Goal: Submit feedback/report problem: Submit feedback/report problem

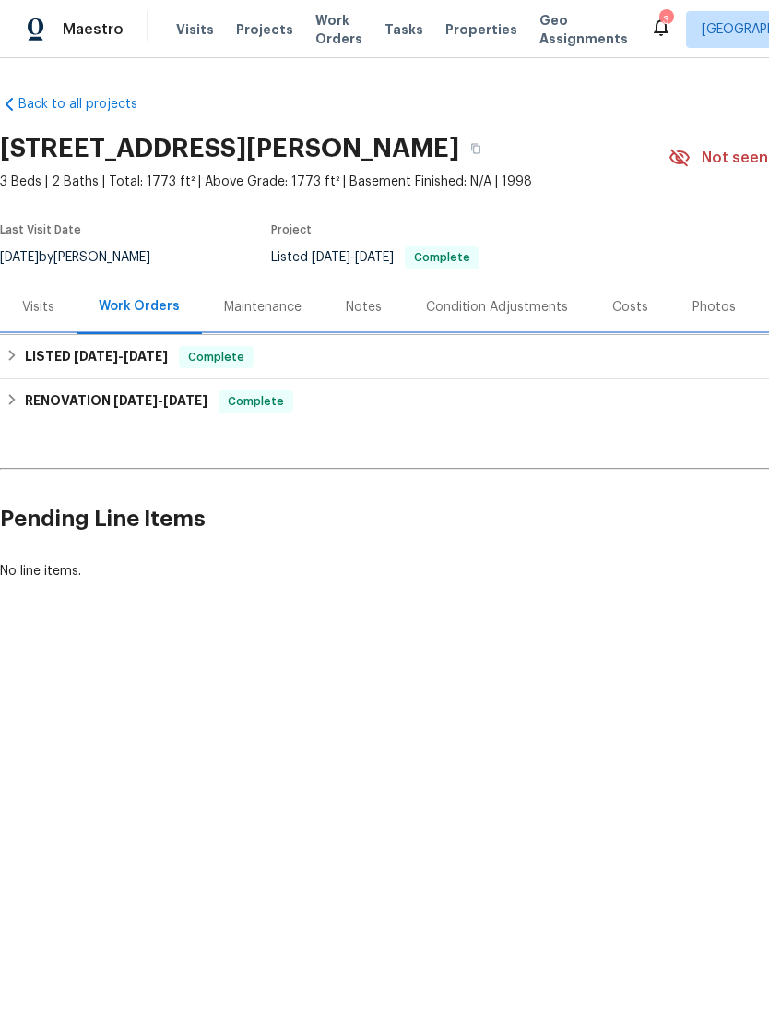
click at [28, 337] on div "LISTED 9/9/25 - 9/10/25 Complete" at bounding box center [521, 357] width 1042 height 44
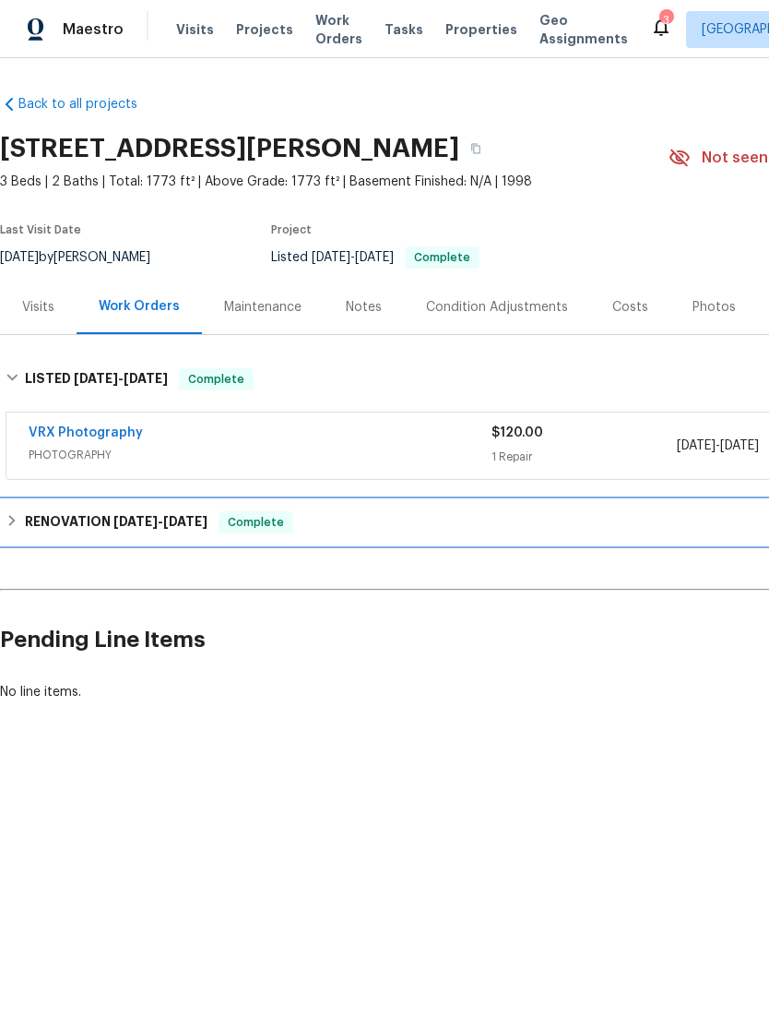
click at [37, 517] on h6 "RENOVATION 8/26/25 - 9/5/25" at bounding box center [116, 522] width 183 height 22
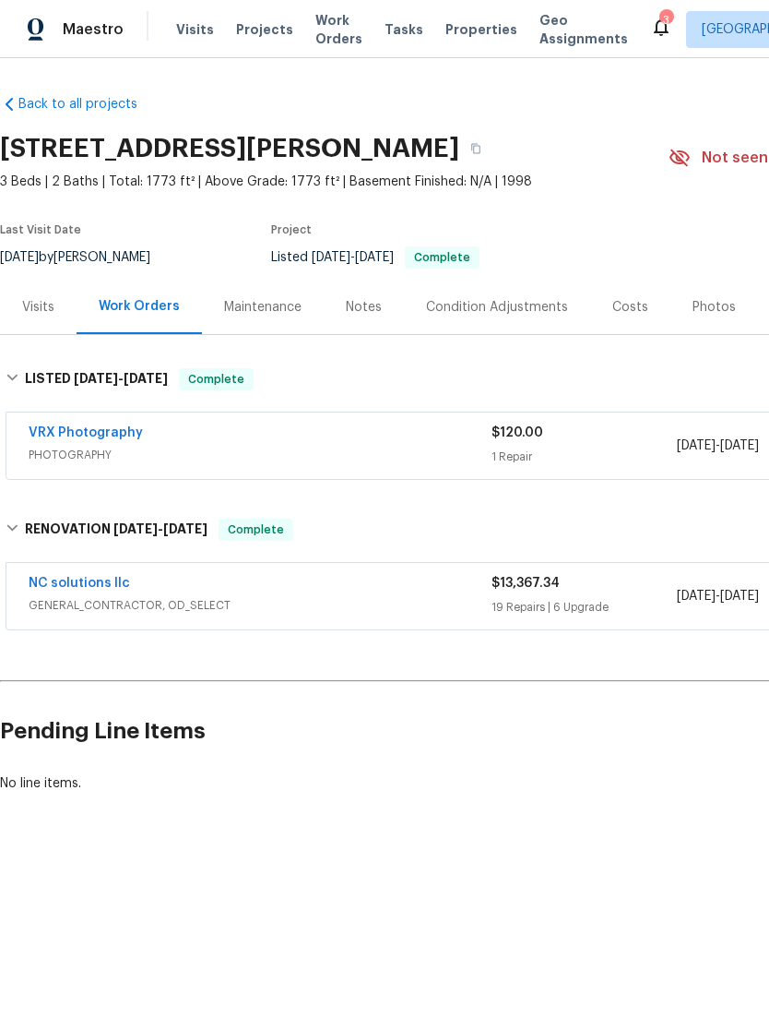
click at [37, 307] on div "Visits" at bounding box center [38, 307] width 32 height 18
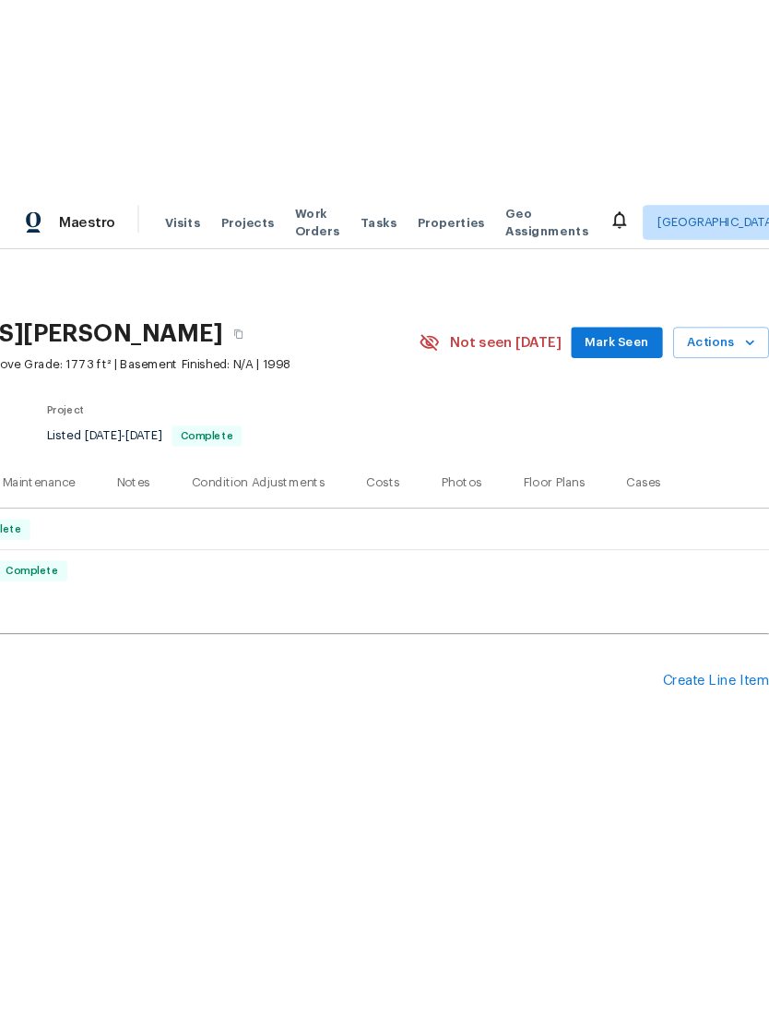
scroll to position [0, 221]
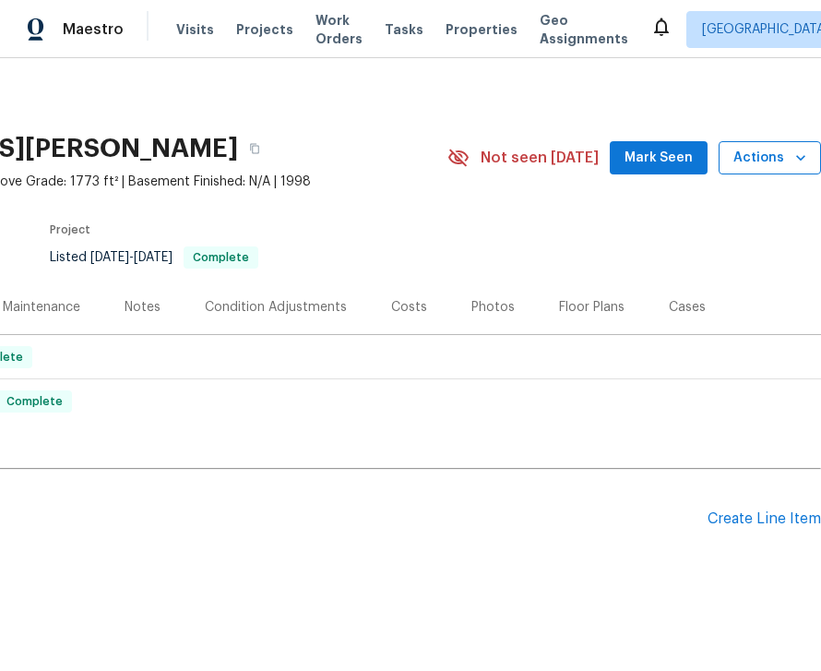
click at [768, 159] on span "Actions" at bounding box center [769, 158] width 73 height 23
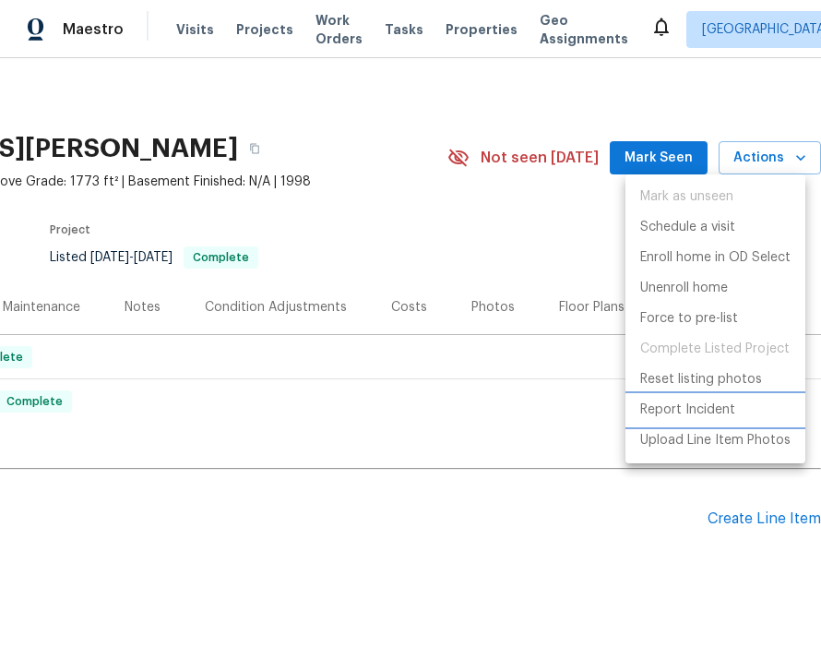
click at [739, 406] on li "Report Incident" at bounding box center [715, 410] width 180 height 30
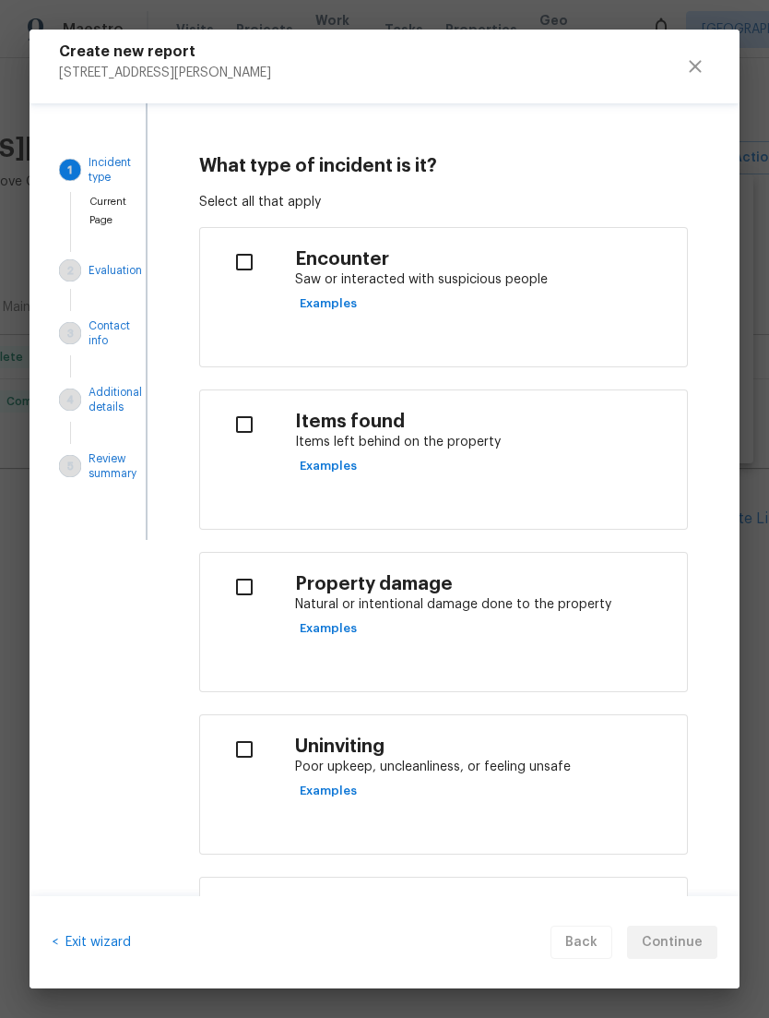
click at [561, 286] on p "Saw or interacted with suspicious people" at bounding box center [483, 279] width 377 height 19
checkbox input "true"
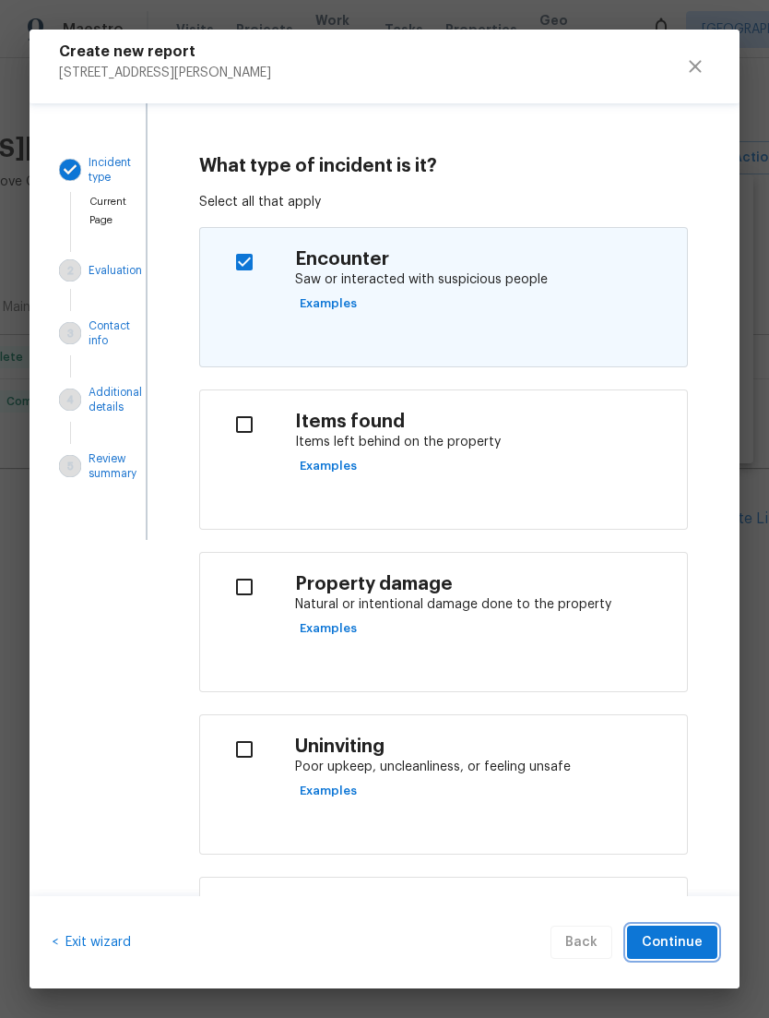
click at [691, 947] on span "Continue" at bounding box center [672, 942] width 61 height 23
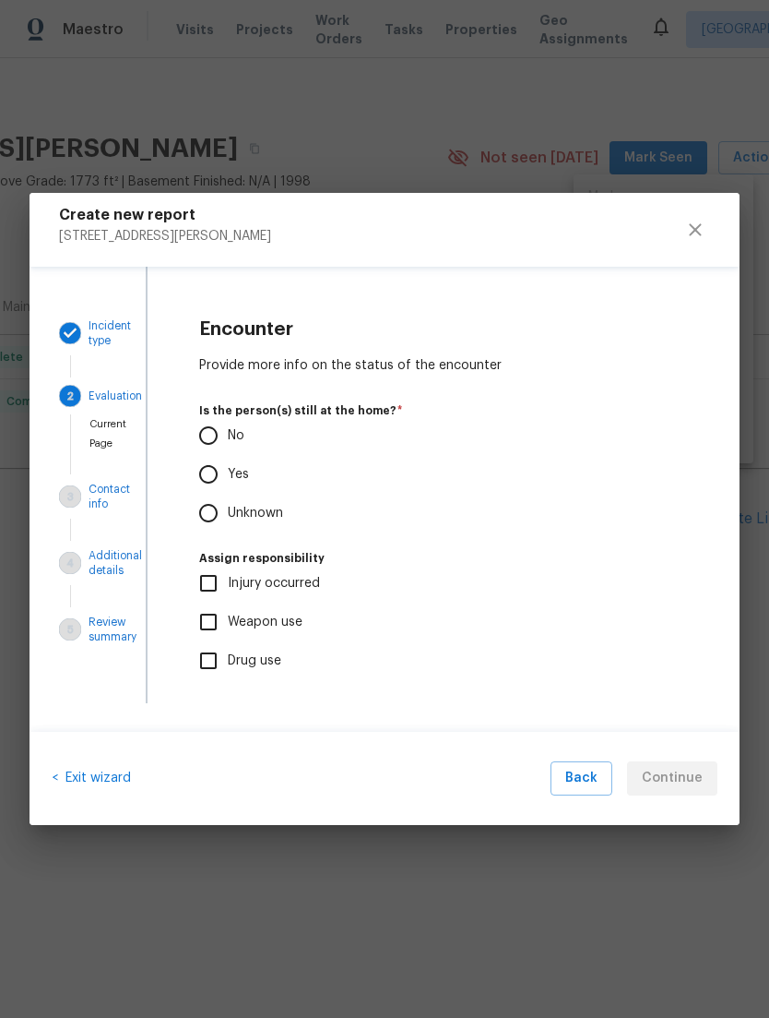
click at [203, 448] on input "No" at bounding box center [208, 435] width 39 height 39
radio input "true"
click at [702, 768] on span "Continue" at bounding box center [672, 778] width 61 height 23
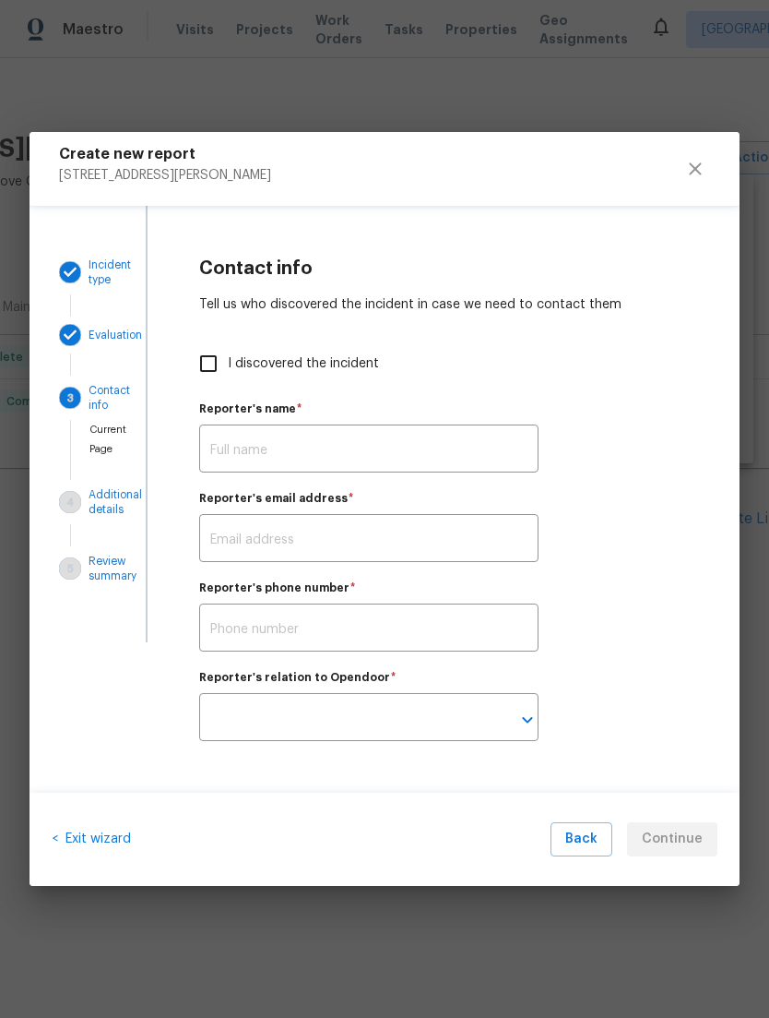
click at [208, 373] on input "I discovered the incident" at bounding box center [208, 363] width 39 height 39
checkbox input "true"
type input "[PERSON_NAME]"
type input "[PERSON_NAME][EMAIL_ADDRESS][PERSON_NAME][DOMAIN_NAME]"
type input "Opendoor employee"
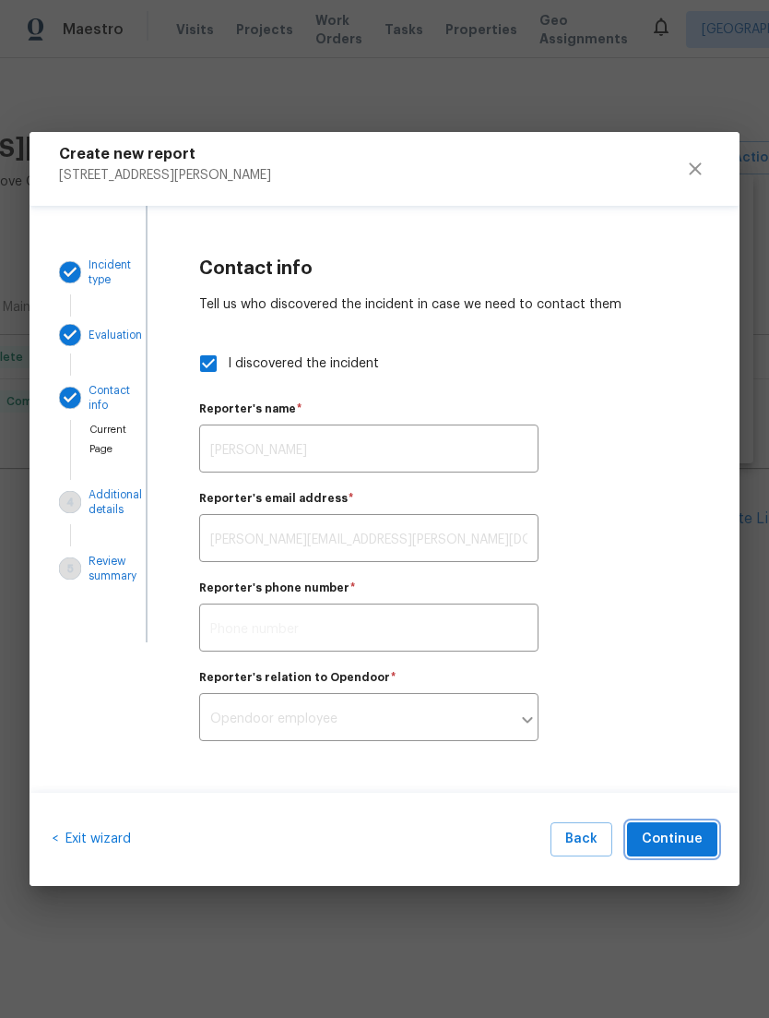
click at [689, 838] on span "Continue" at bounding box center [672, 839] width 61 height 23
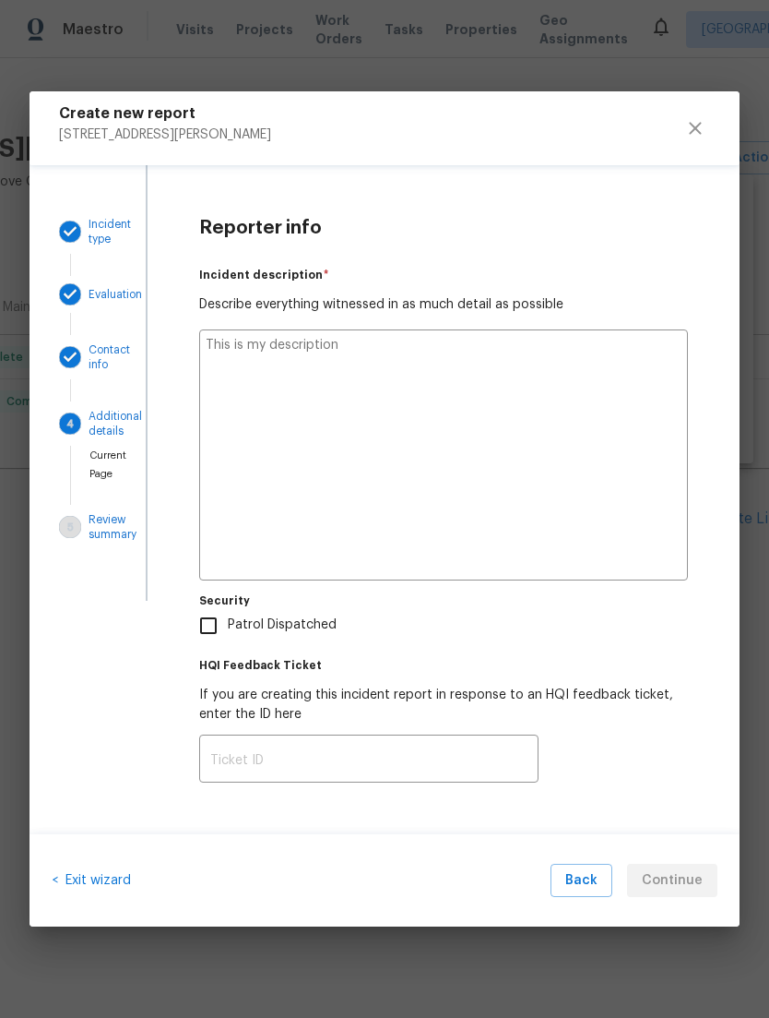
click at [576, 394] on textarea at bounding box center [443, 454] width 489 height 251
type textarea "A"
type textarea "x"
type textarea "Ar"
type textarea "x"
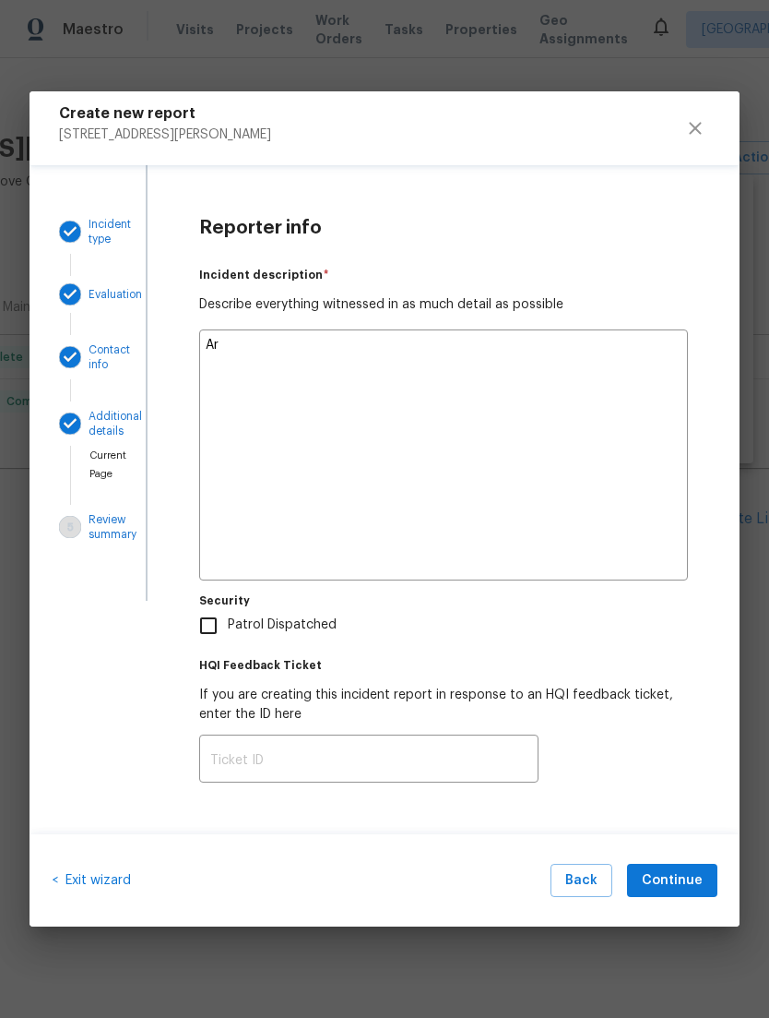
type textarea "Arr"
type textarea "x"
type textarea "Arri"
type textarea "x"
type textarea "Arriv"
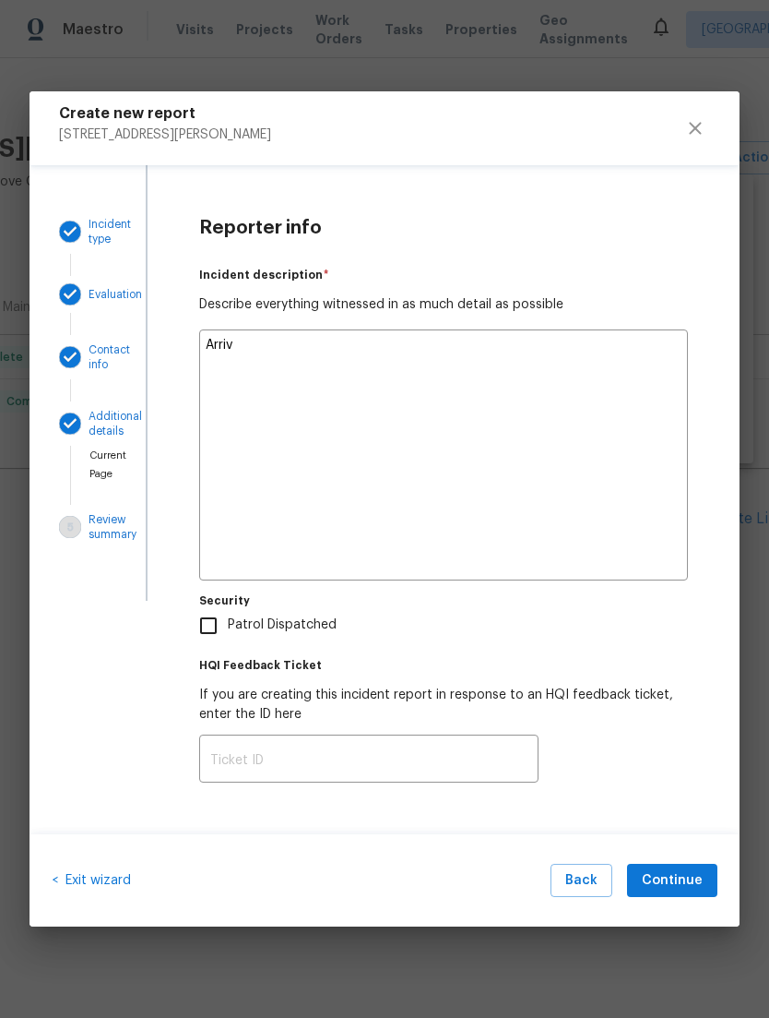
type textarea "x"
type textarea "Arrive"
type textarea "x"
type textarea "Arrived"
type textarea "x"
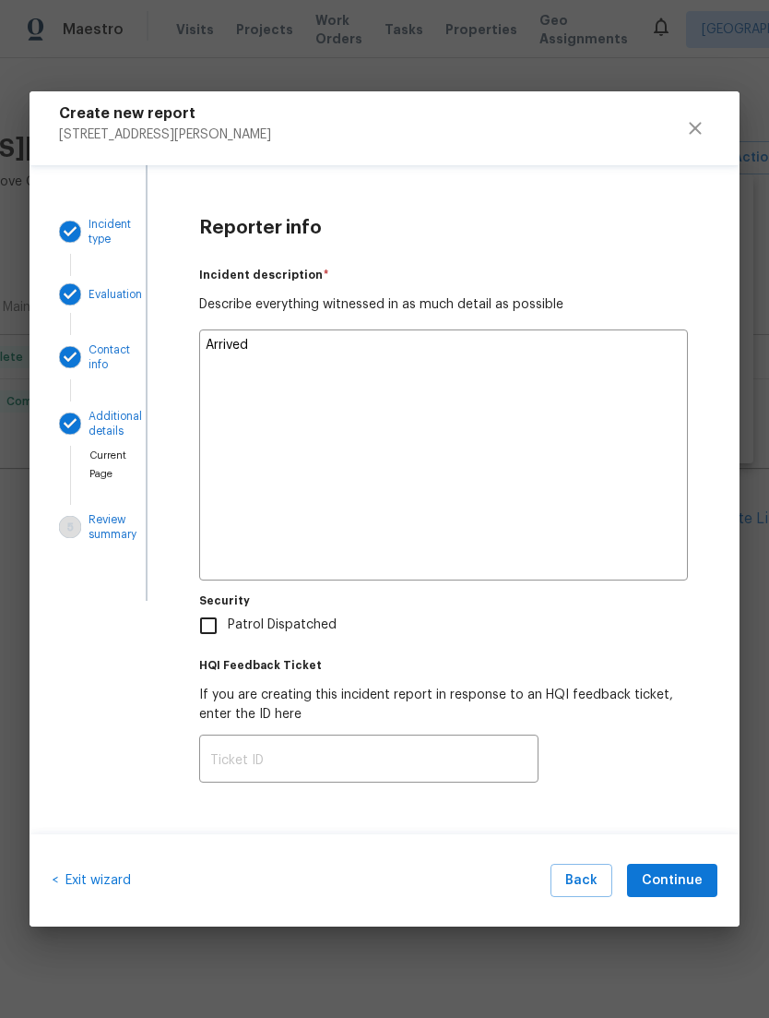
type textarea "Arrived"
type textarea "x"
type textarea "Arrived a"
type textarea "x"
type textarea "Arrived at"
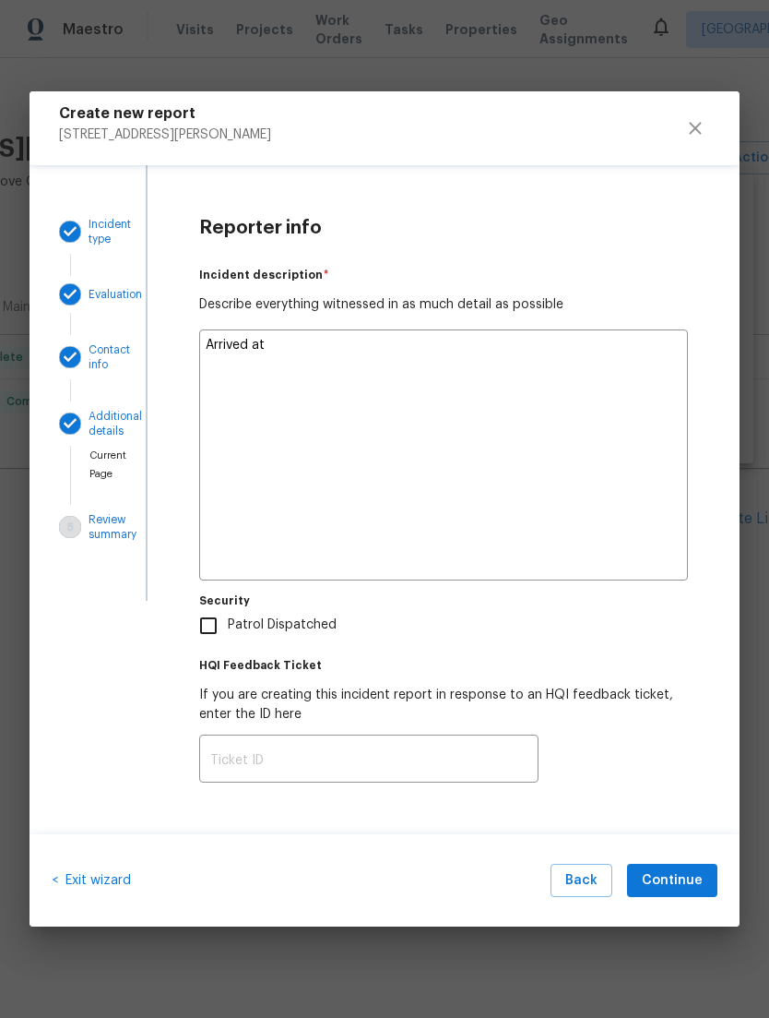
type textarea "x"
type textarea "Arrived at"
type textarea "x"
type textarea "Arrived at t"
type textarea "x"
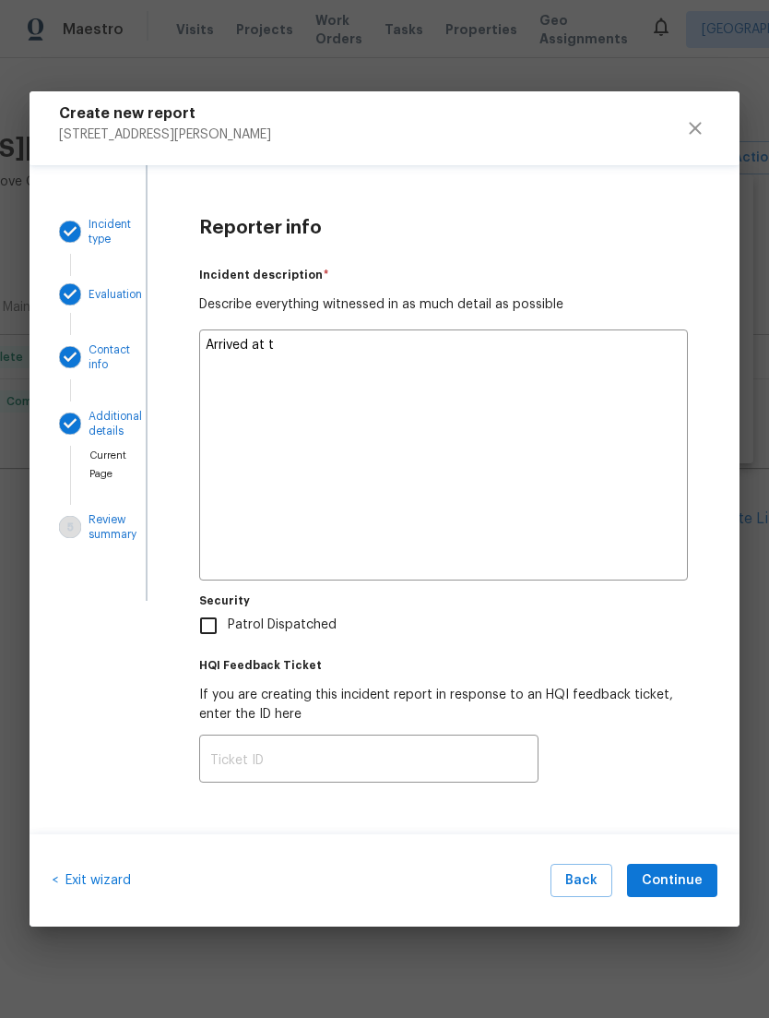
type textarea "Arrived at th"
type textarea "x"
type textarea "Arrived at thr"
type textarea "x"
type textarea "Arrived at the"
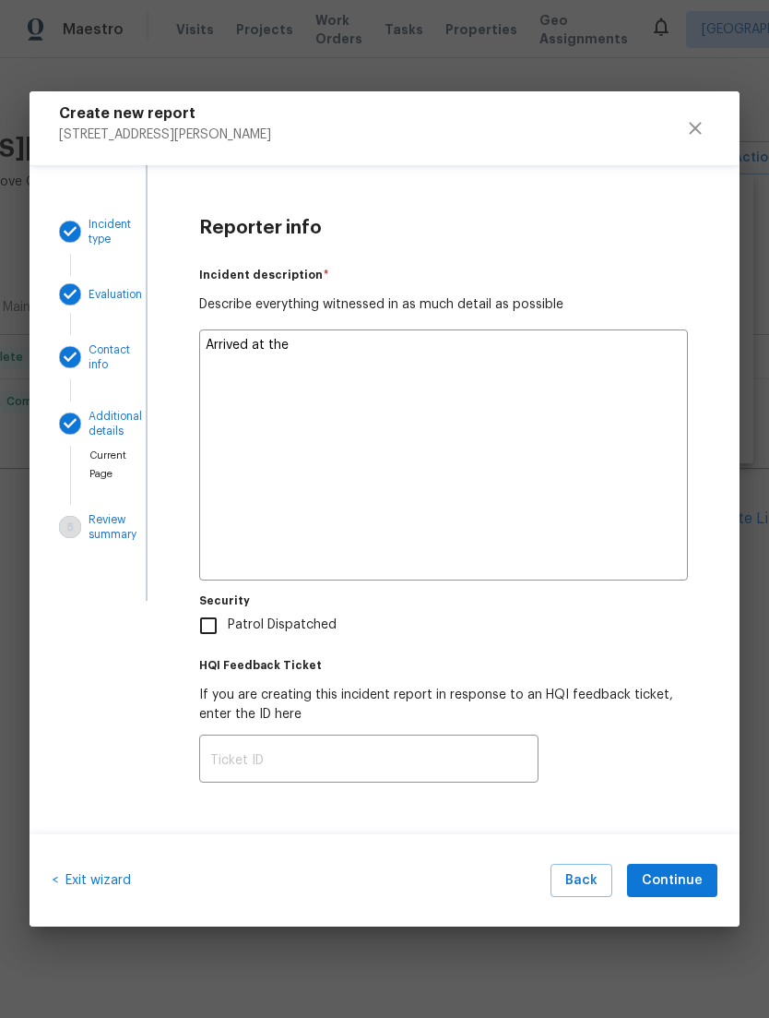
type textarea "x"
type textarea "Arrived at the"
type textarea "x"
type textarea "Arrived at the h"
type textarea "x"
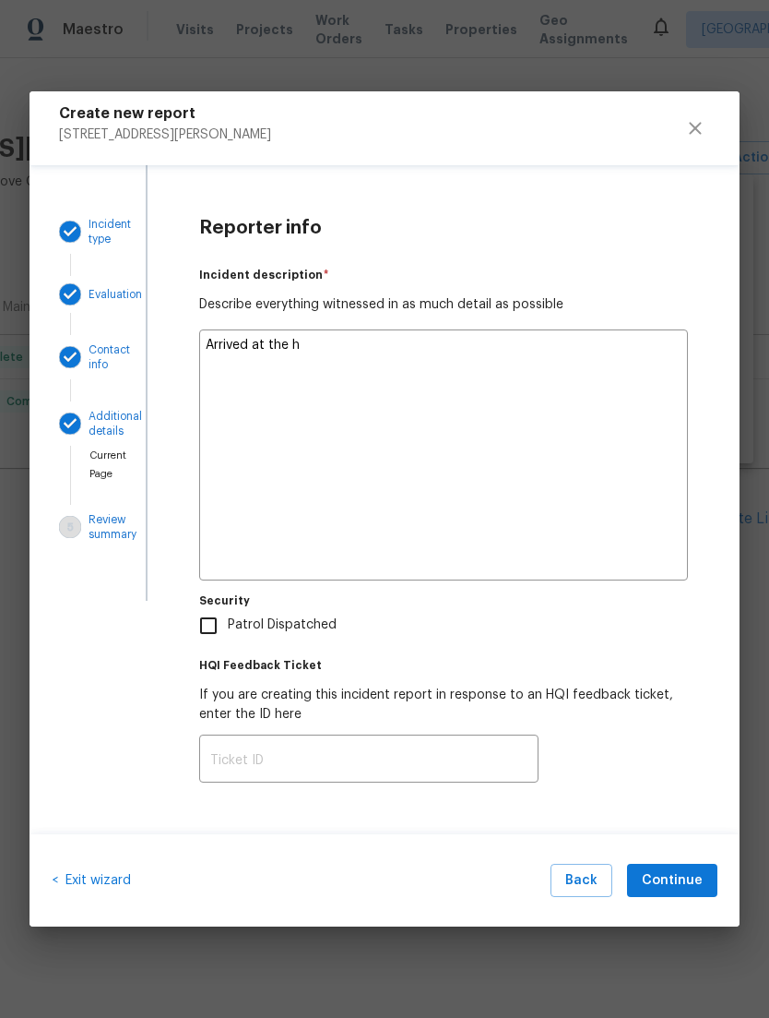
type textarea "Arrived at the ho"
type textarea "x"
type textarea "Arrived at the hom"
type textarea "x"
type textarea "Arrived at the homr"
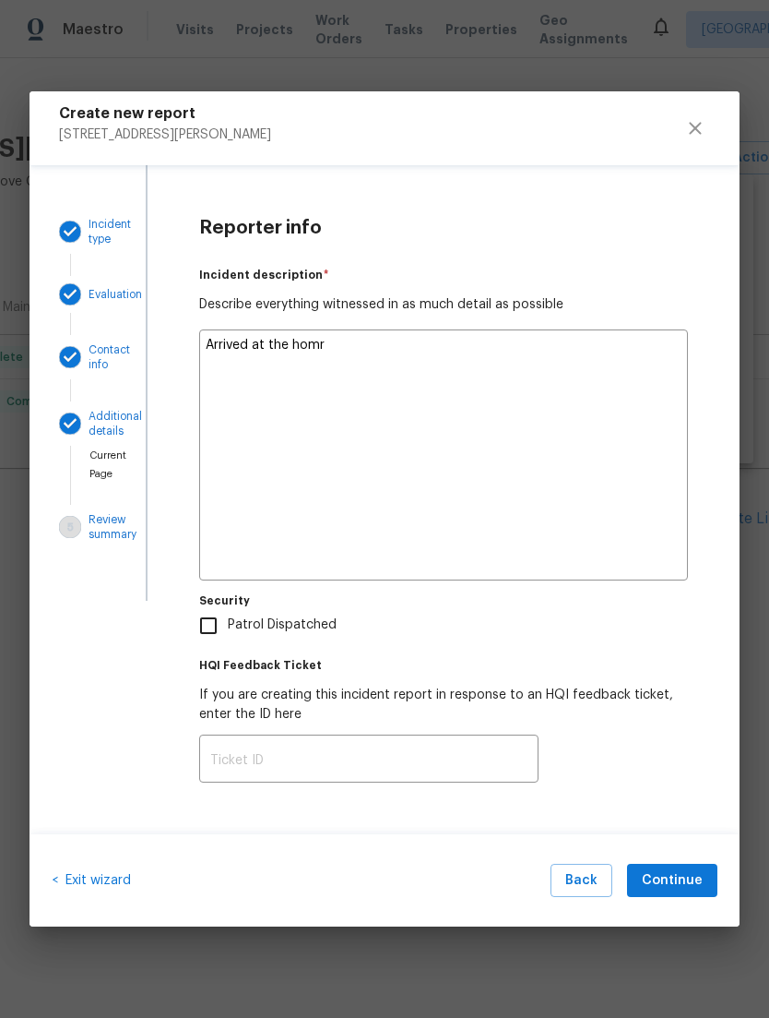
type textarea "x"
type textarea "Arrived at the home"
type textarea "x"
type textarea "Arrived at the home"
type textarea "x"
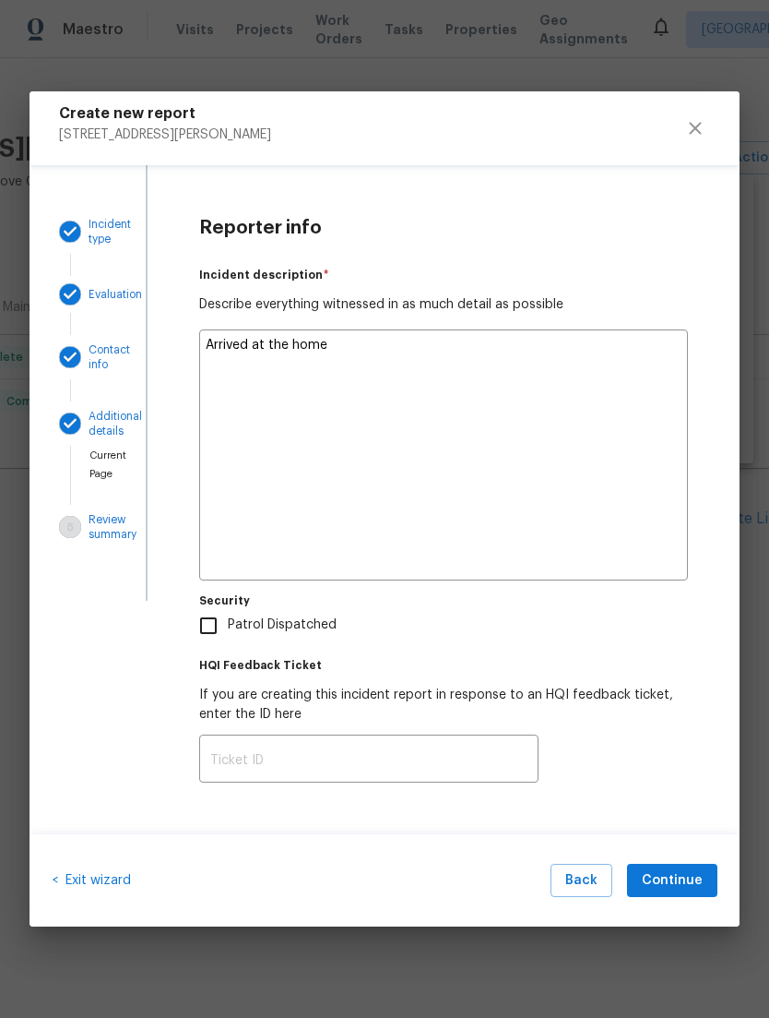
type textarea "Arrived at the home"
type textarea "x"
type textarea "Arrived at the home,"
type textarea "x"
type textarea "Arrived at the home,"
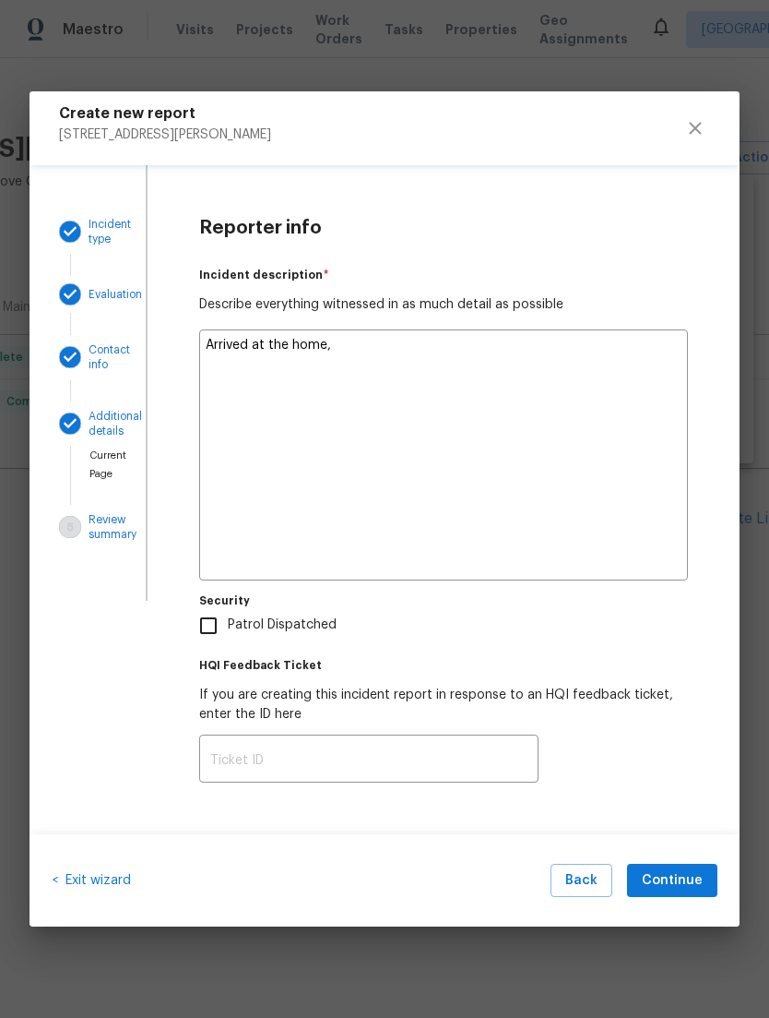
type textarea "x"
type textarea "Arrived at the home, a"
type textarea "x"
type textarea "Arrived at the home, an"
type textarea "x"
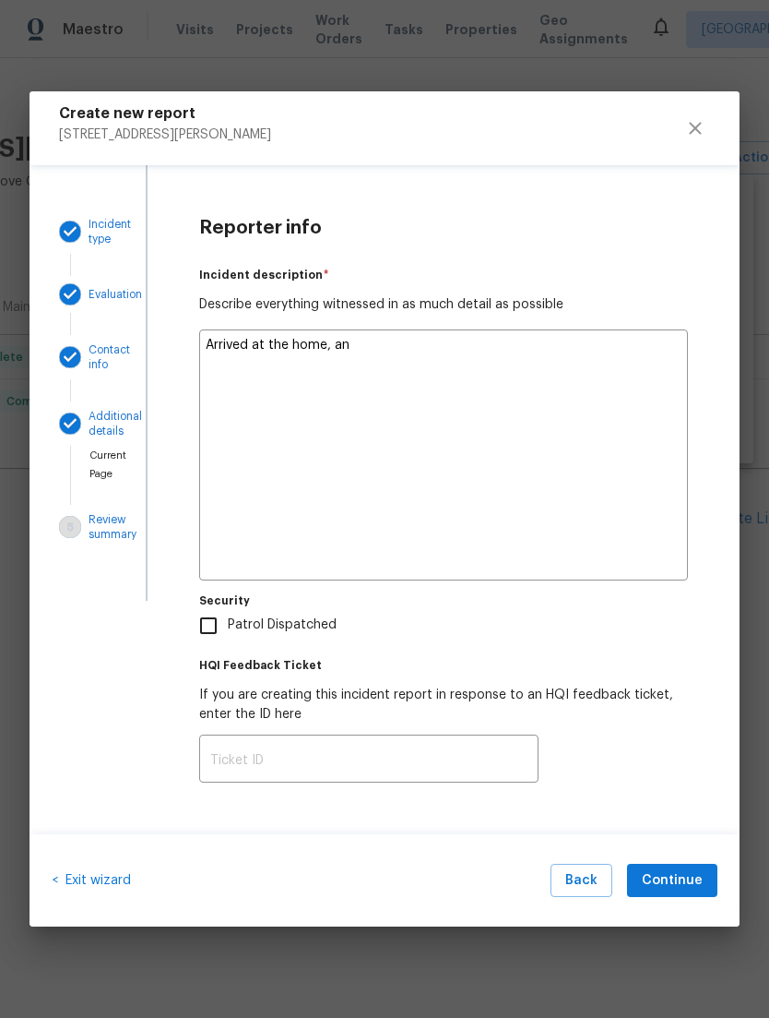
type textarea "Arrived at the home, and"
type textarea "x"
type textarea "Arrived at the home, and"
type textarea "x"
type textarea "Arrived at the home, and a"
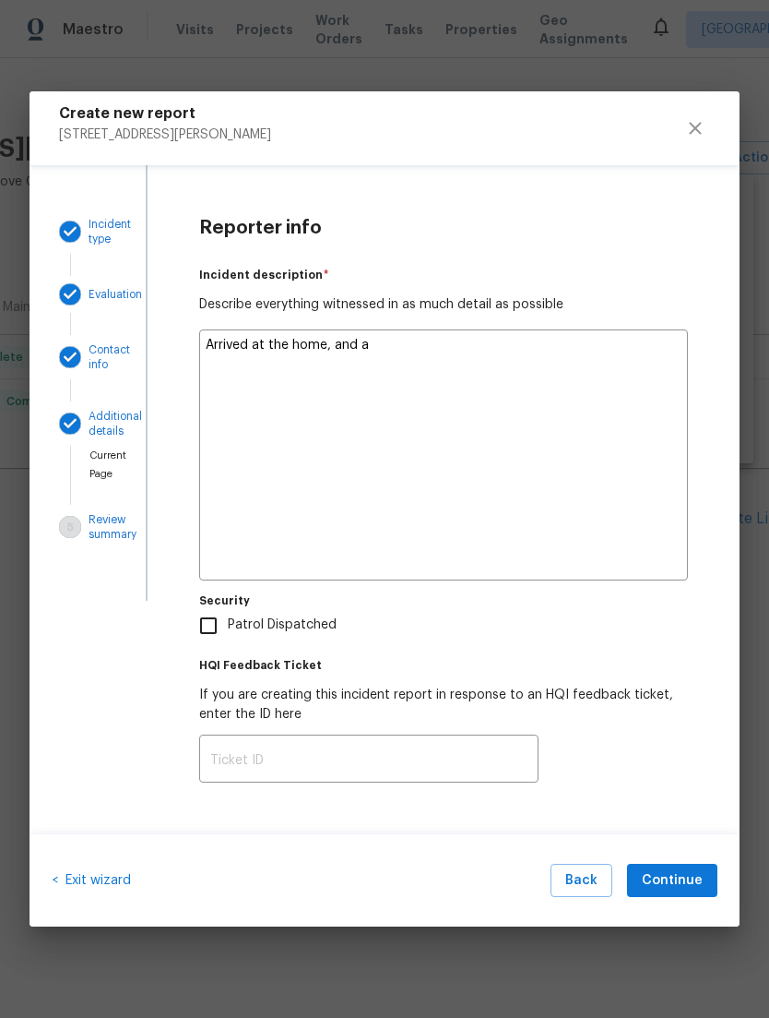
type textarea "x"
type textarea "Arrived at the home, and a"
type textarea "x"
type textarea "Arrived at the home, and a c"
type textarea "x"
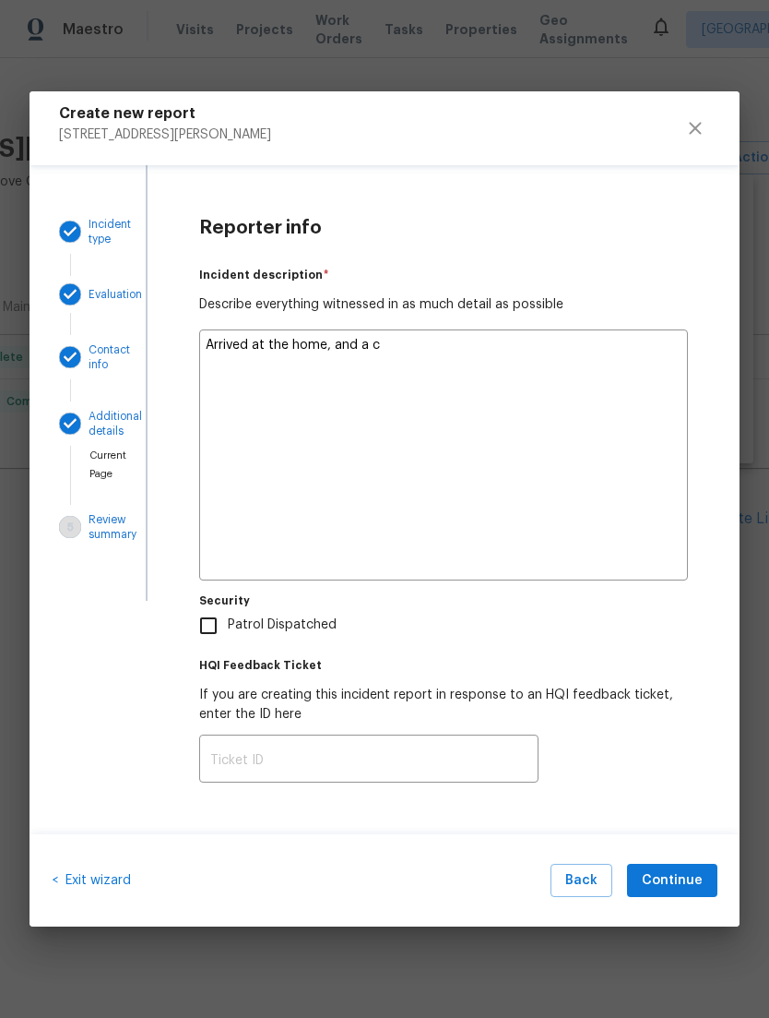
type textarea "Arrived at the home, and a ci"
type textarea "x"
type textarea "Arrived at the home, and a cis"
type textarea "x"
type textarea "Arrived at the home, and a cist"
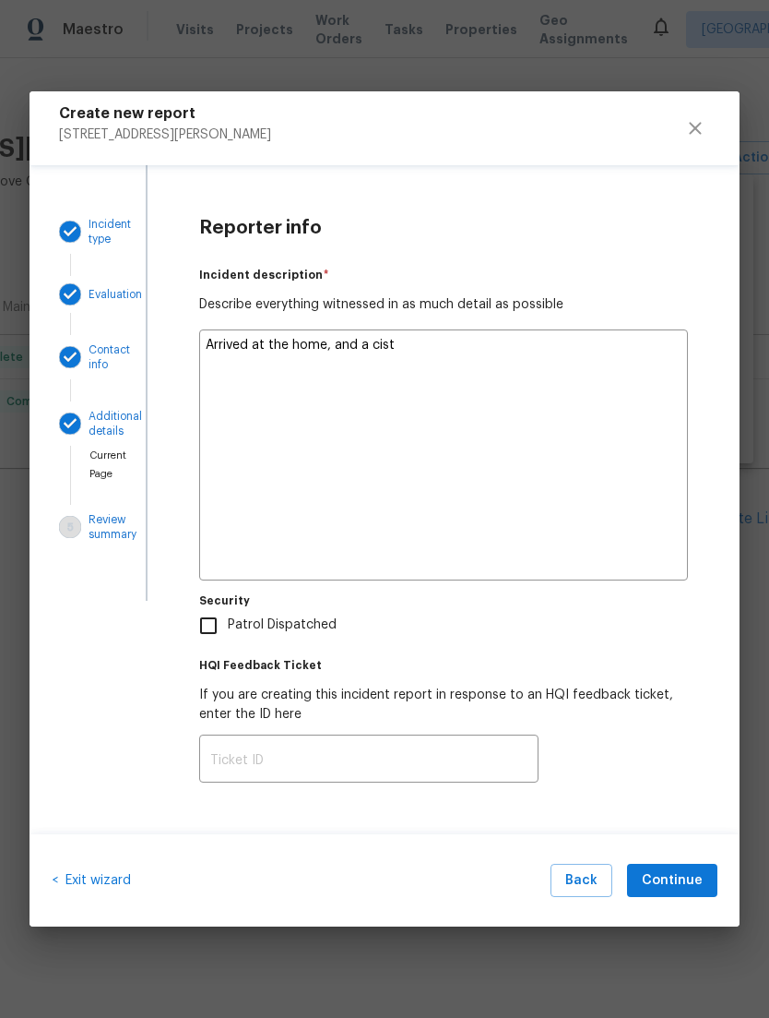
type textarea "x"
type textarea "Arrived at the home, and a cisto"
type textarea "x"
type textarea "Arrived at the home, and a cistor"
type textarea "x"
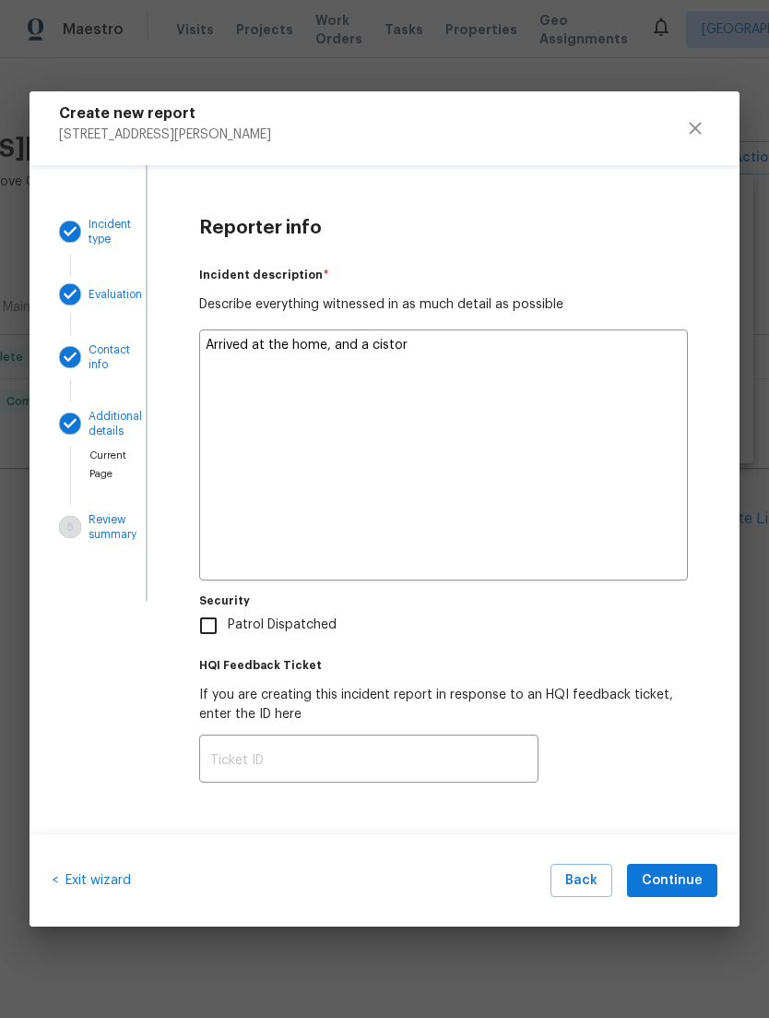
type textarea "Arrived at the home, and a visitor"
type textarea "x"
type textarea "Arrived at the home, and a visitor"
type textarea "x"
type textarea "Arrived at the home, and a visitor s"
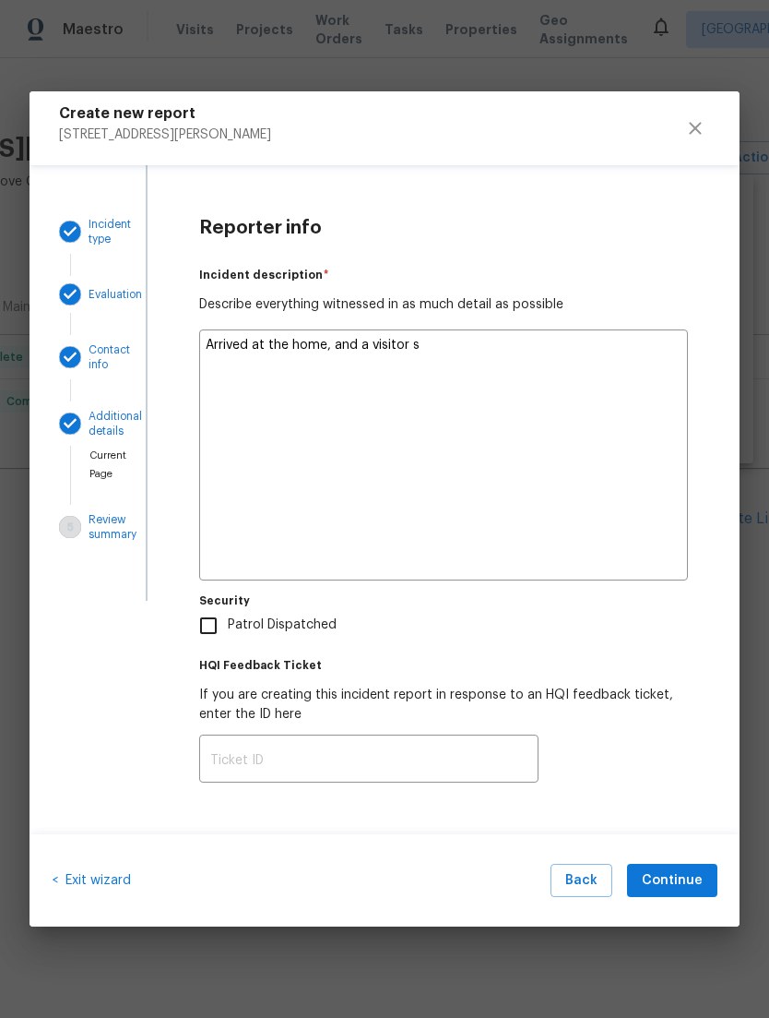
type textarea "x"
type textarea "Arrived at the home, and a visitor st"
type textarea "x"
type textarea "Arrived at the home, and a visitor s"
type textarea "x"
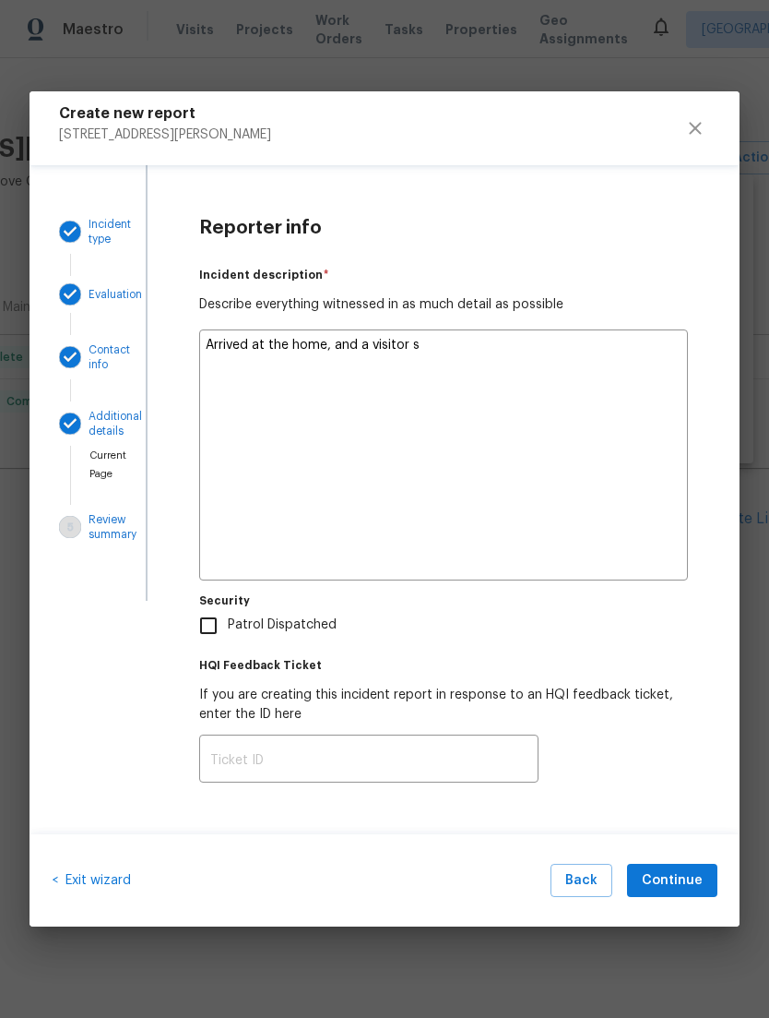
type textarea "Arrived at the home, and a visitor"
type textarea "x"
type textarea "Arrived at the home, and a visitor a"
type textarea "x"
type textarea "Arrived at the home, and a visitor ar"
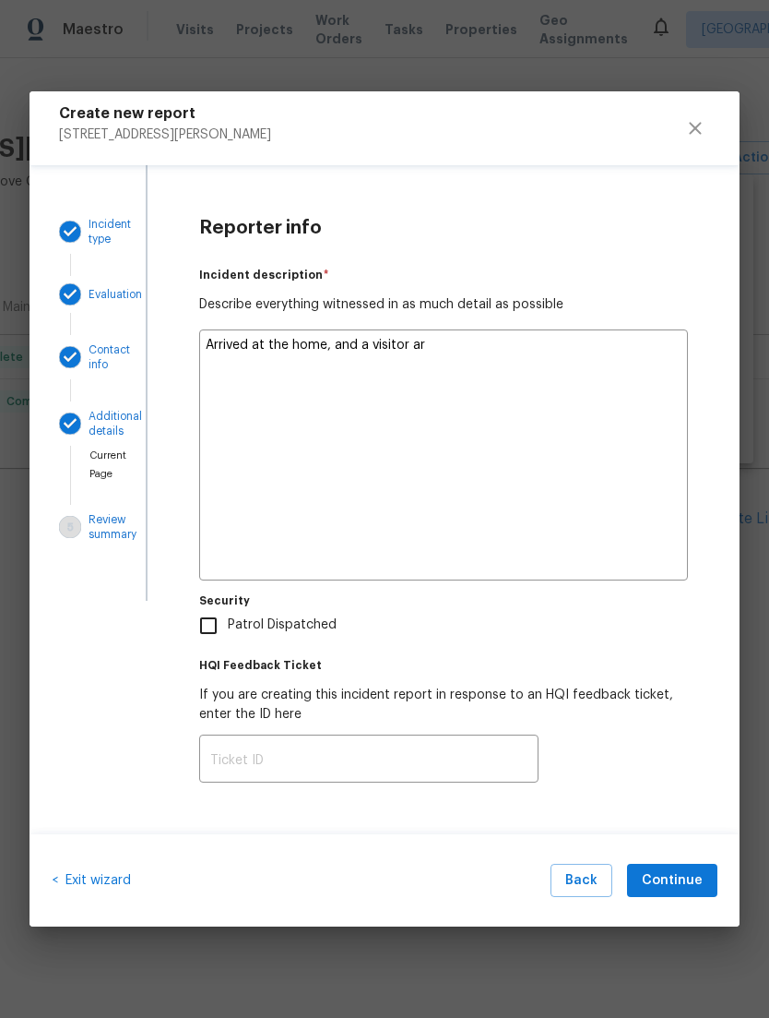
type textarea "x"
type textarea "Arrived at the home, and a visitor arr"
type textarea "x"
type textarea "Arrived at the home, and a visitor arri"
type textarea "x"
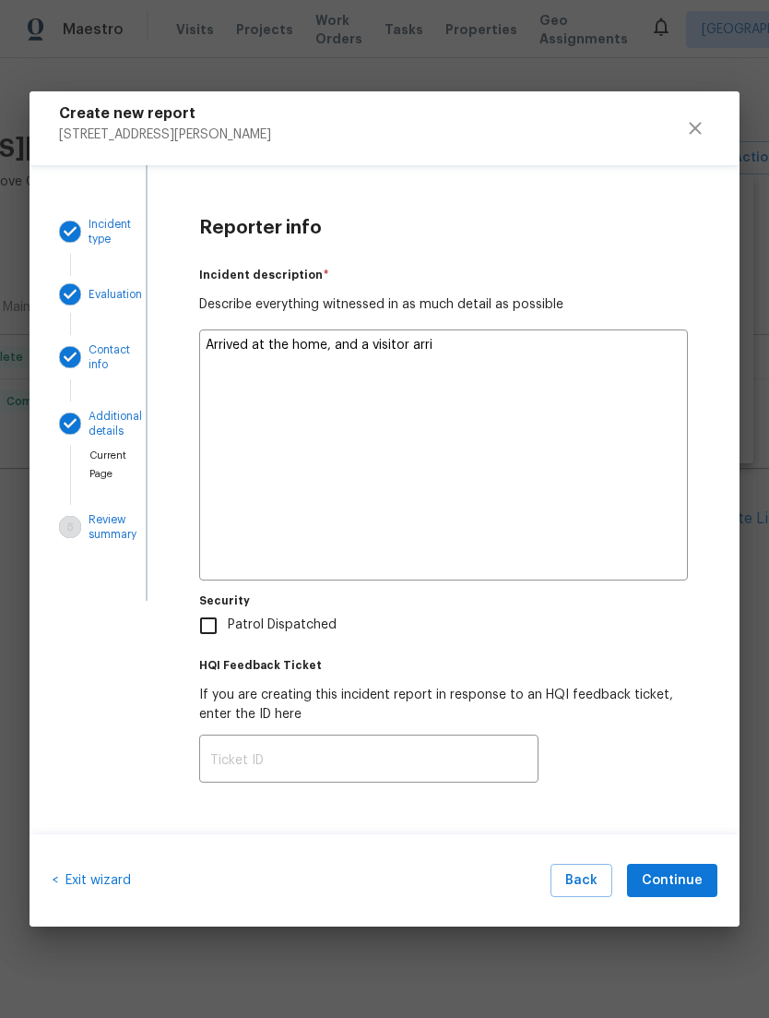
type textarea "Arrived at the home, and a visitor arriv"
type textarea "x"
type textarea "Arrived at the home, and a visitor arrive"
type textarea "x"
type textarea "Arrived at the home, and a visitor arrived"
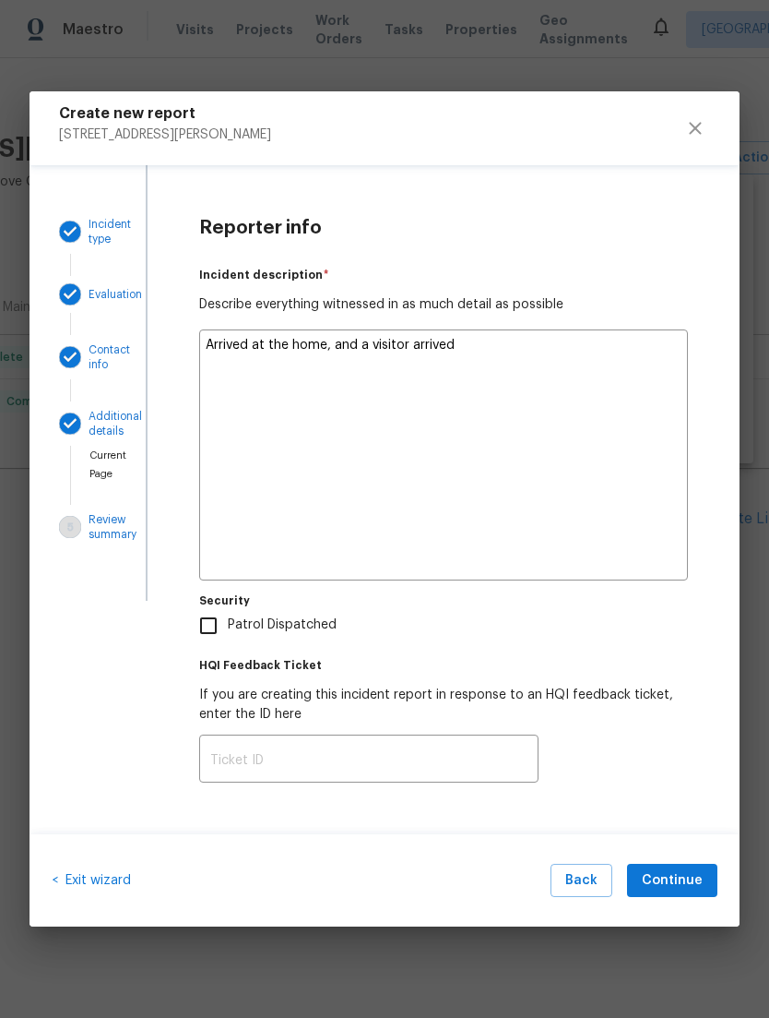
type textarea "x"
type textarea "Arrived at the home, and a visitor arrived."
type textarea "x"
type textarea "Arrived at the home, and a visitor arrived."
type textarea "x"
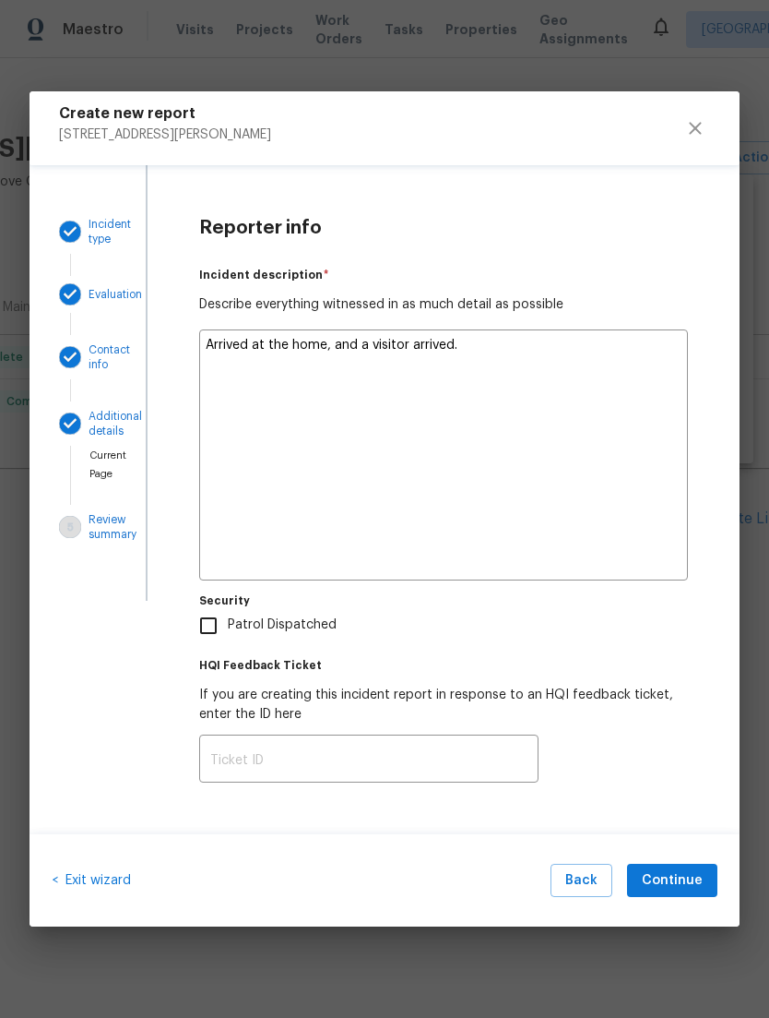
type textarea "Arrived at the home, and a visitor arrived. A"
type textarea "x"
type textarea "Arrived at the home, and a visitor arrived."
type textarea "x"
type textarea "Arrived at the home, and a visitor arrived."
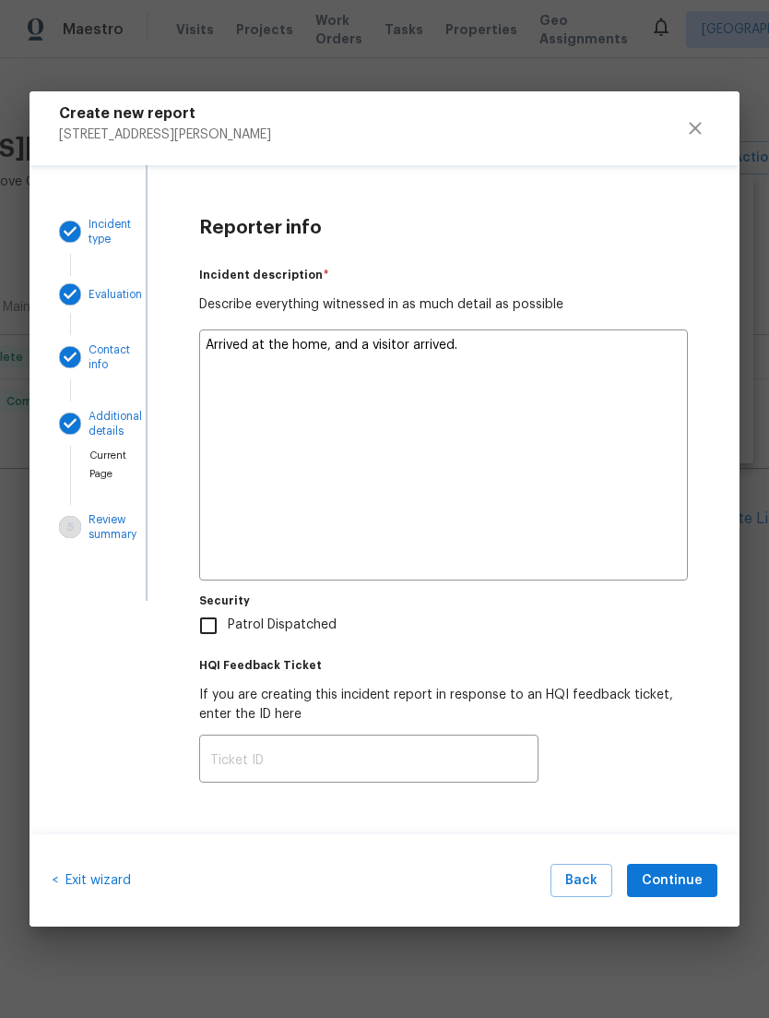
type textarea "x"
type textarea "Arrived at the home, and a visitor arrived."
type textarea "x"
type textarea "Arrived at the home, and a visitor arrived. H"
type textarea "x"
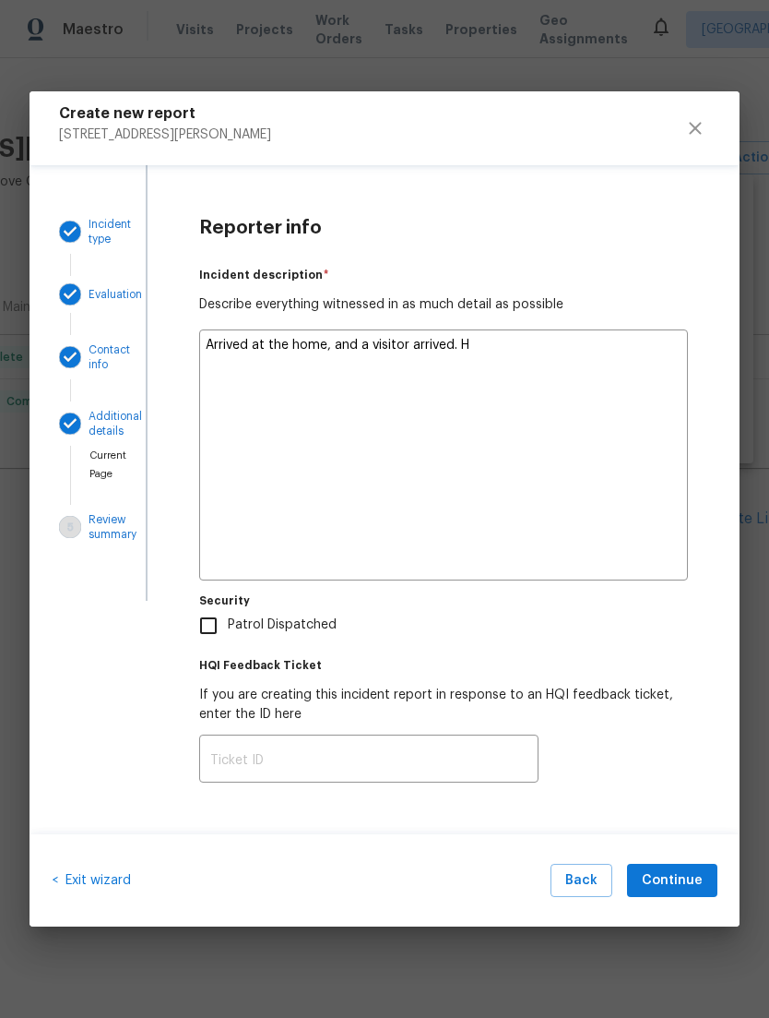
type textarea "Arrived at the home, and a visitor arrived. He"
type textarea "x"
type textarea "Arrived at the home, and a visitor arrived. He"
type textarea "x"
type textarea "Arrived at the home, and a visitor arrived. He w"
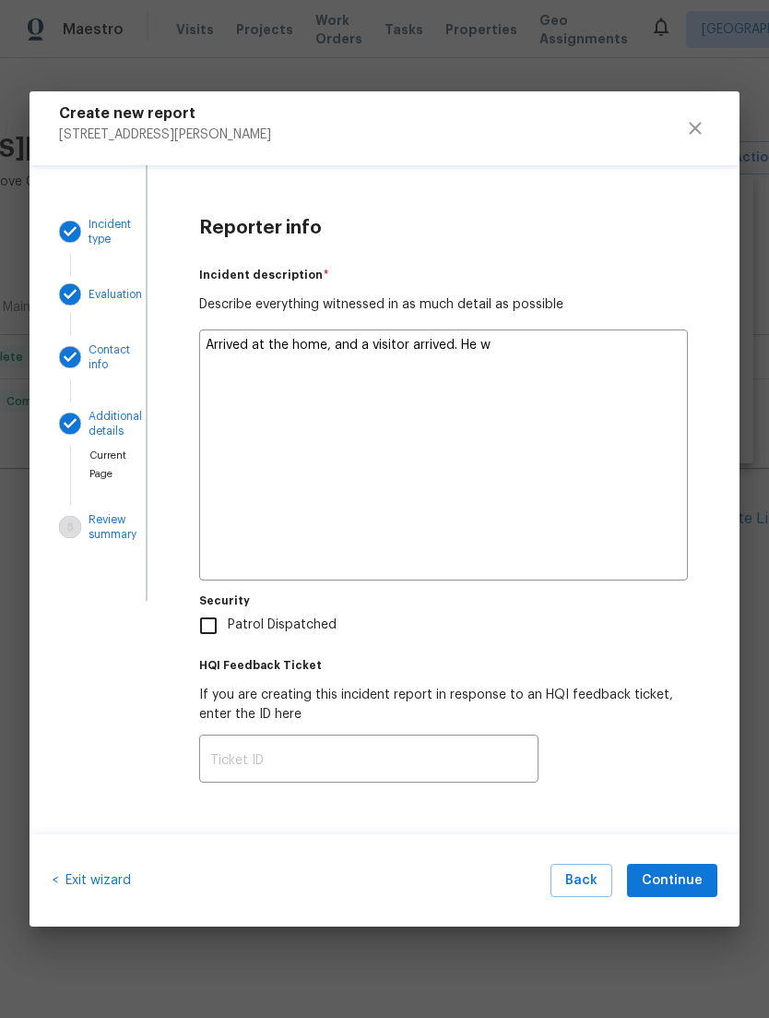
type textarea "x"
type textarea "Arrived at the home, and a visitor arrived. He wa"
type textarea "x"
type textarea "Arrived at the home, and a visitor arrived. He was"
type textarea "x"
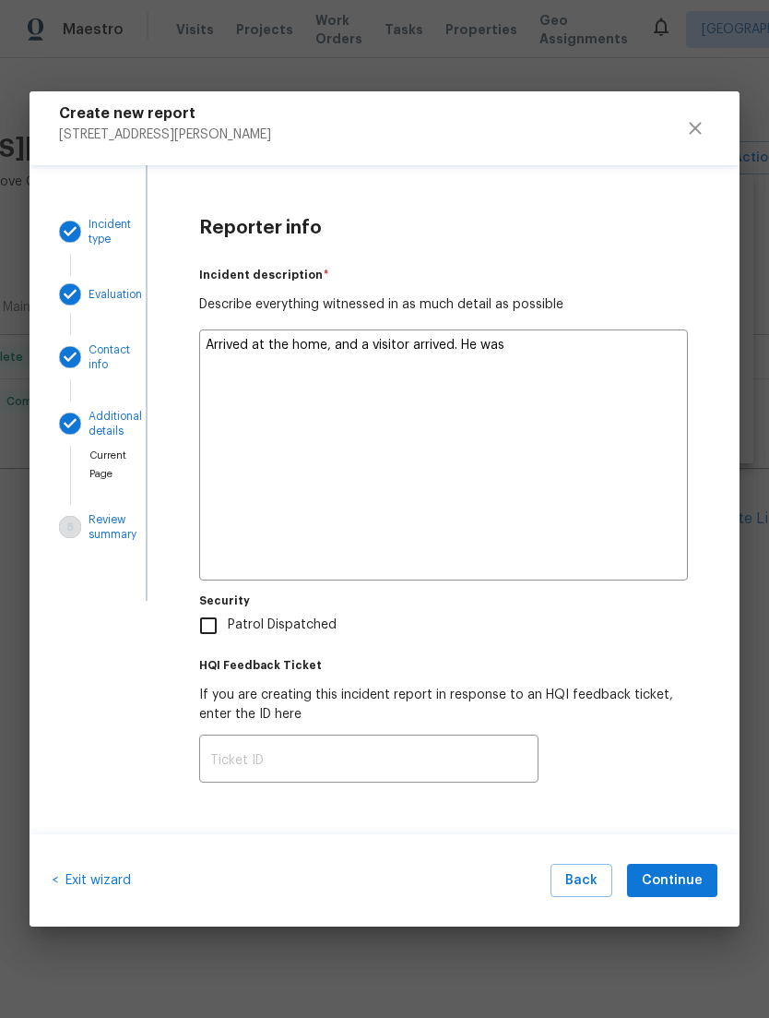
type textarea "Arrived at the home, and a visitor arrived. He was"
type textarea "x"
type textarea "Arrived at the home, and a visitor arrived. He was t"
type textarea "x"
type textarea "Arrived at the home, and a visitor arrived. He was tr"
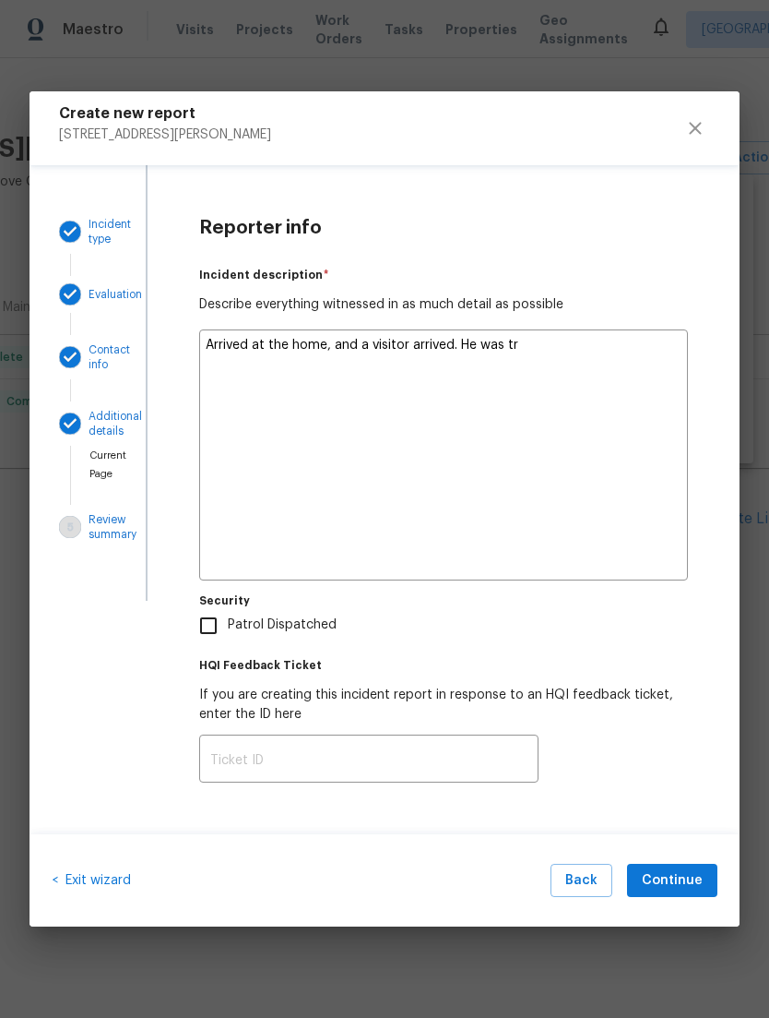
type textarea "x"
type textarea "Arrived at the home, and a visitor arrived. He was trh"
type textarea "x"
type textarea "Arrived at the home, and a visitor arrived. He was trhi"
type textarea "x"
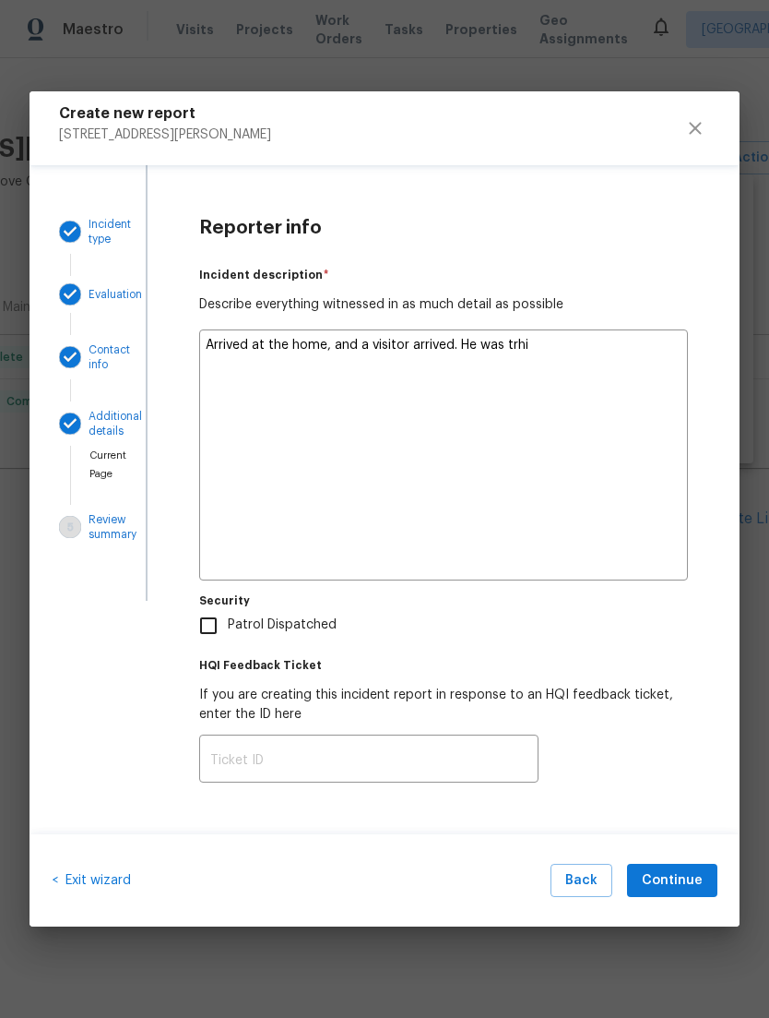
type textarea "Arrived at the home, and a visitor arrived. He was trhin"
type textarea "x"
type textarea "Arrived at the home, and a visitor arrived. He was trhing"
type textarea "x"
type textarea "Arrived at the home, and a visitor arrived. He was trying"
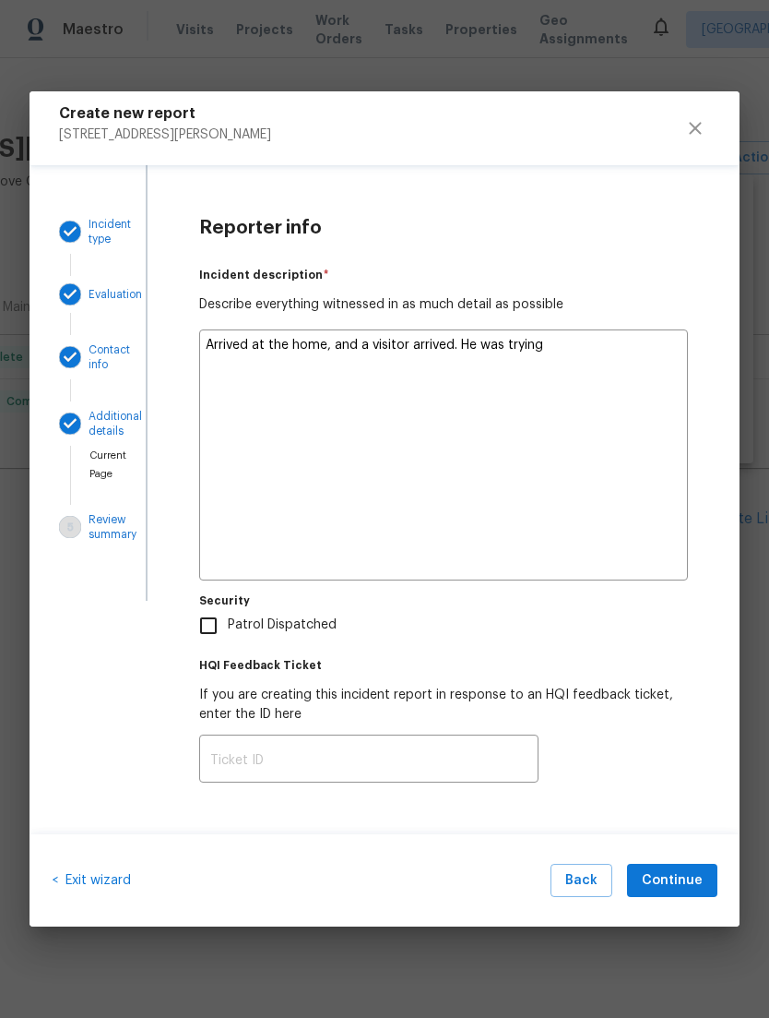
type textarea "x"
type textarea "Arrived at the home, and a visitor arrived. He was trying"
type textarea "x"
type textarea "Arrived at the home, and a visitor arrived. He was trying t"
type textarea "x"
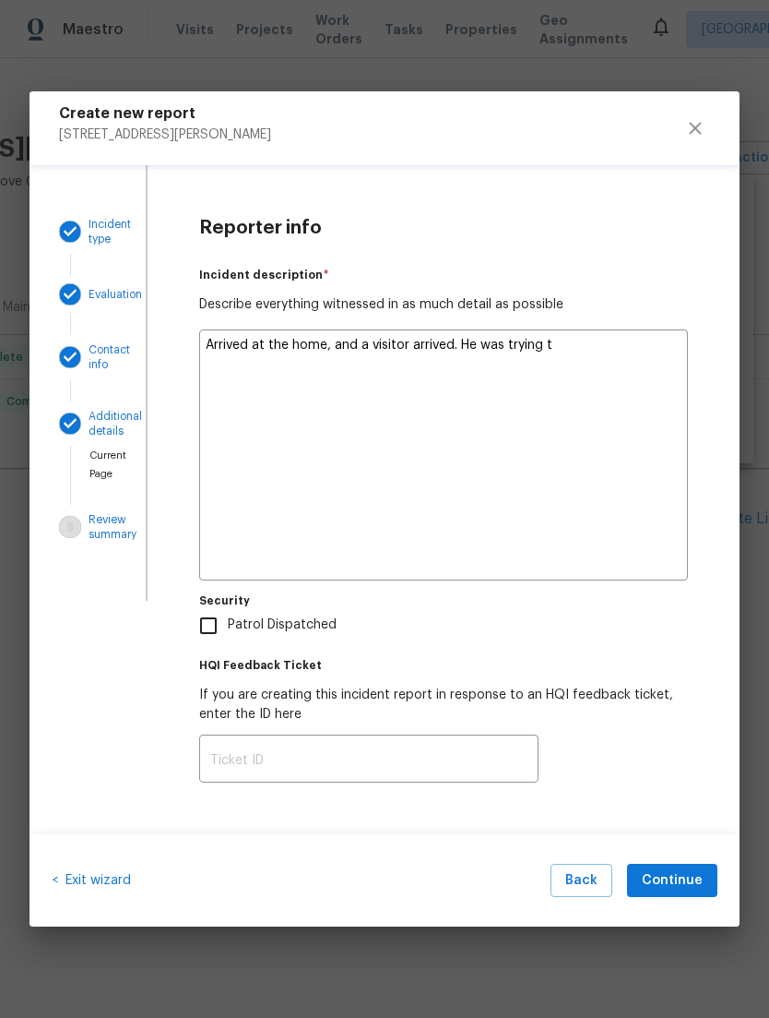
type textarea "Arrived at the home, and a visitor arrived. He was trying to"
type textarea "x"
type textarea "Arrived at the home, and a visitor arrived. He was trying to"
type textarea "x"
type textarea "Arrived at the home, and a visitor arrived. He was trying to a"
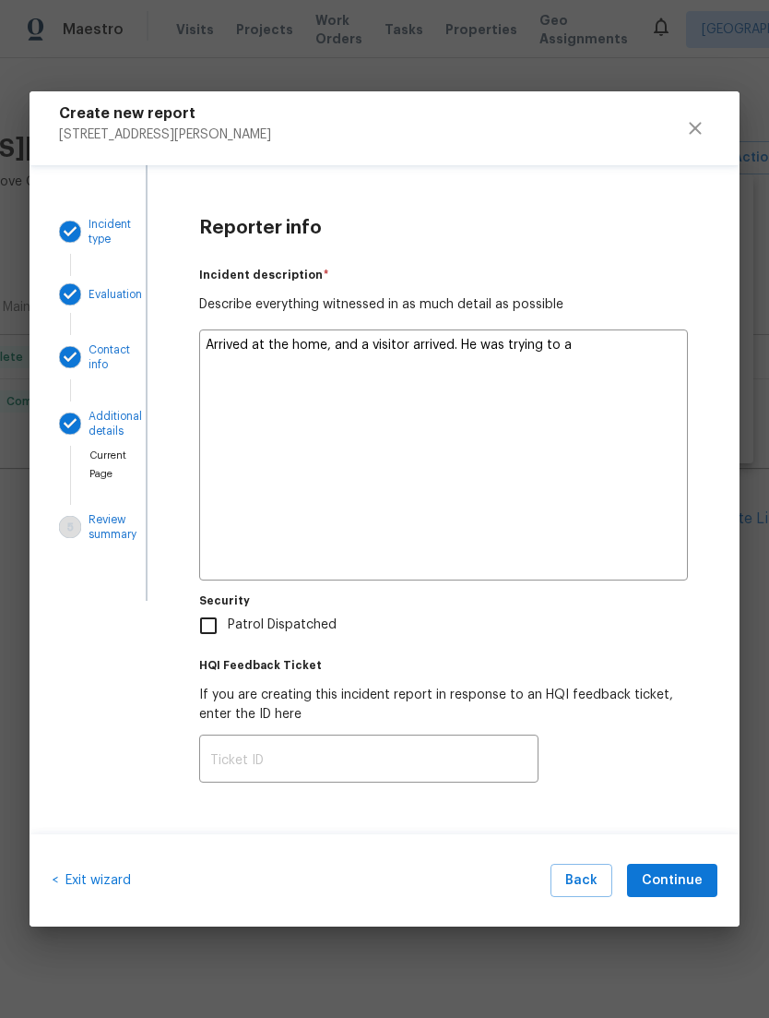
type textarea "x"
type textarea "Arrived at the home, and a visitor arrived. He was trying to ac"
type textarea "x"
type textarea "Arrived at the home, and a visitor arrived. He was trying to acc"
type textarea "x"
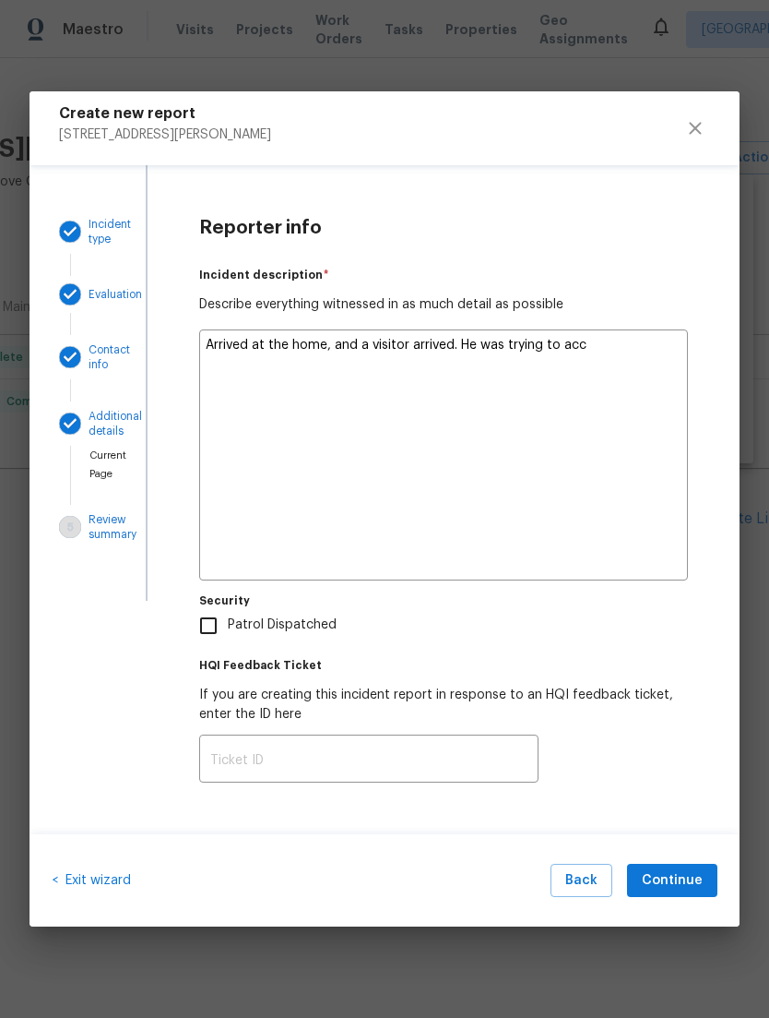
type textarea "Arrived at the home, and a visitor arrived. He was trying to acce"
type textarea "x"
type textarea "Arrived at the home, and a visitor arrived. He was trying to acces"
type textarea "x"
type textarea "Arrived at the home, and a visitor arrived. He was trying to access"
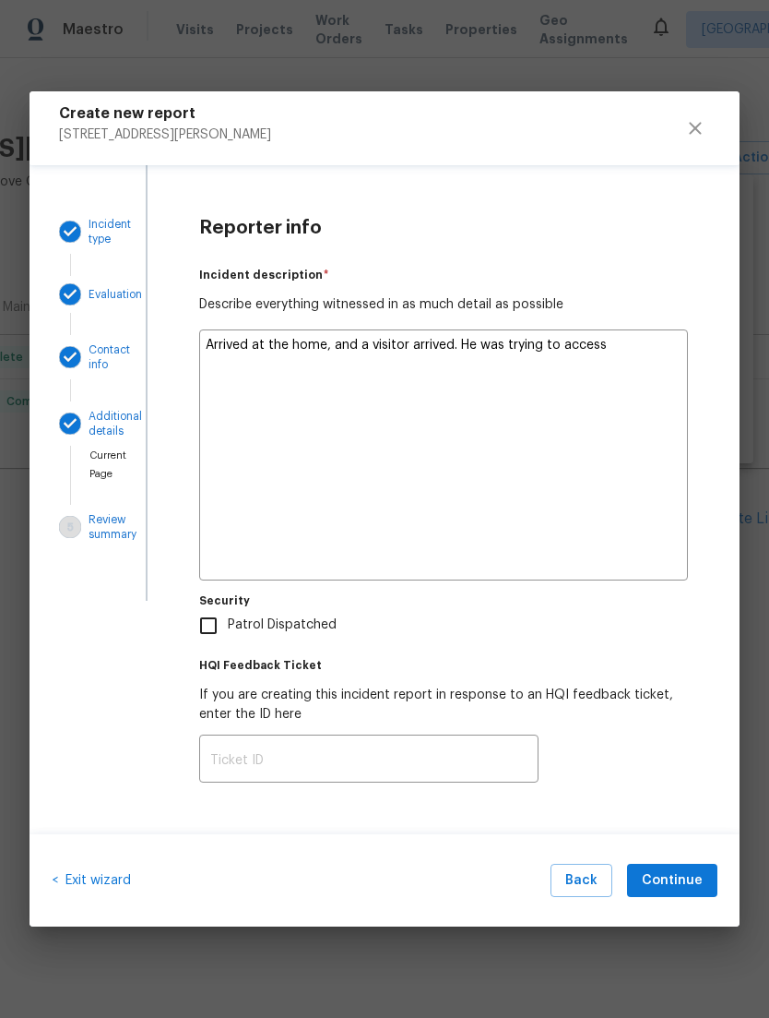
type textarea "x"
type textarea "Arrived at the home, and a visitor arrived. He was trying to access"
type textarea "x"
type textarea "Arrived at the home, and a visitor arrived. He was trying to access t"
type textarea "x"
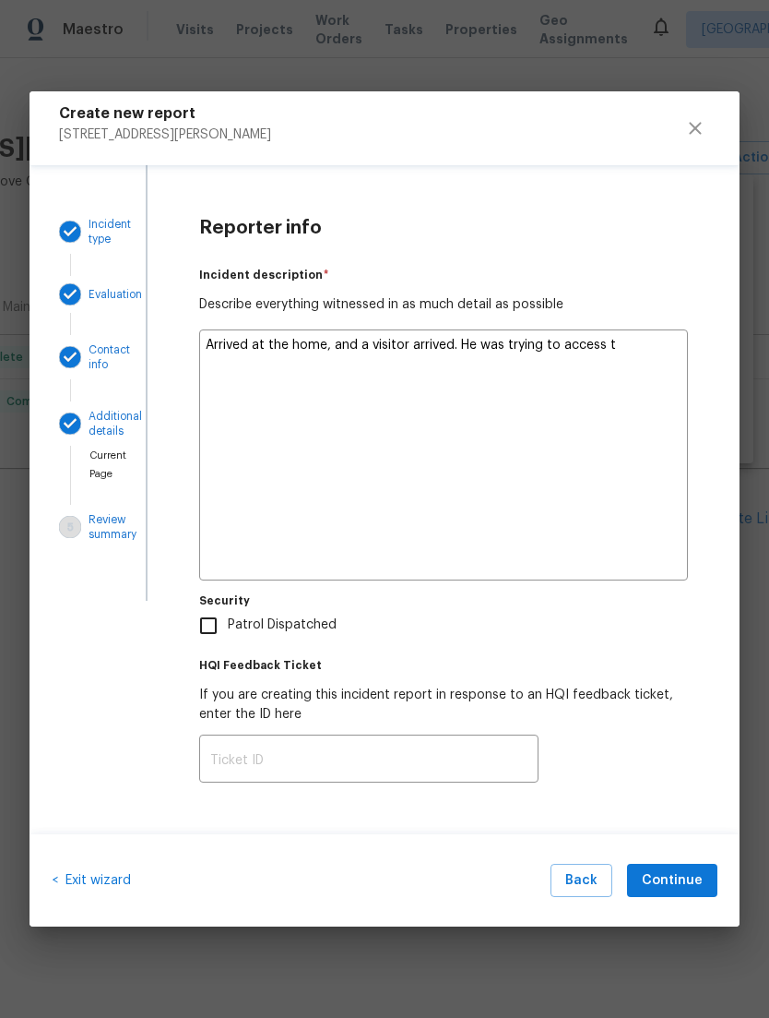
type textarea "Arrived at the home, and a visitor arrived. He was trying to access th"
type textarea "x"
type textarea "Arrived at the home, and a visitor arrived. He was trying to access thr"
type textarea "x"
type textarea "Arrived at the home, and a visitor arrived. He was trying to access the"
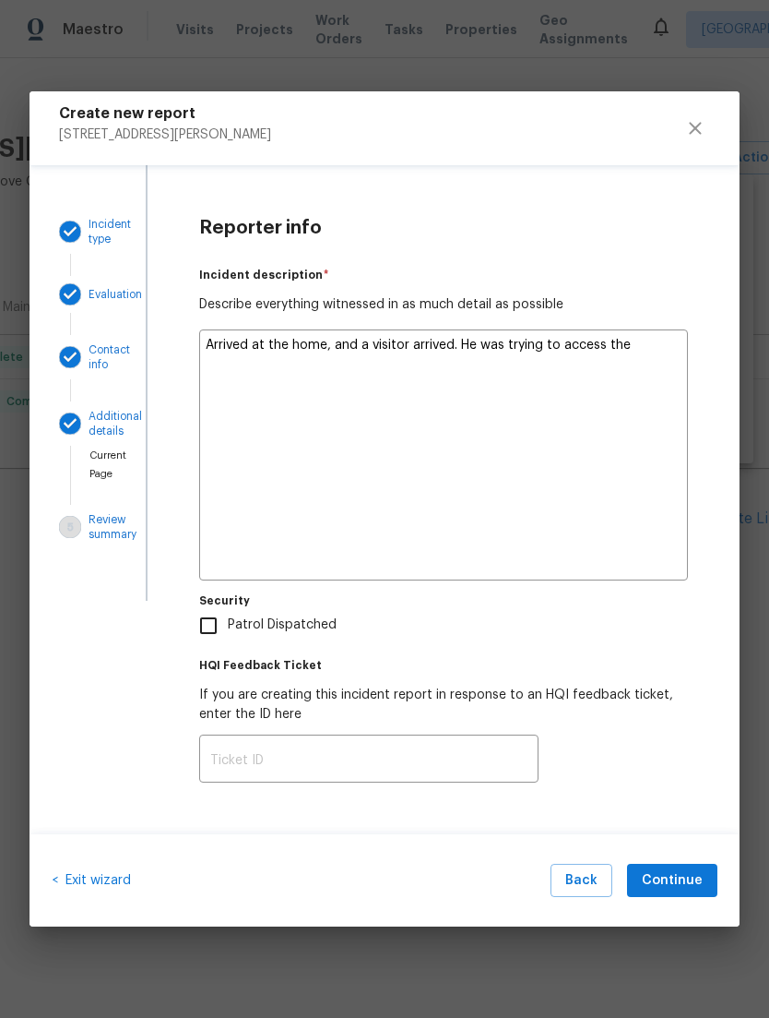
type textarea "x"
type textarea "Arrived at the home, and a visitor arrived. He was trying to access the"
type textarea "x"
type textarea "Arrived at the home, and a visitor arrived. He was trying to access the h"
type textarea "x"
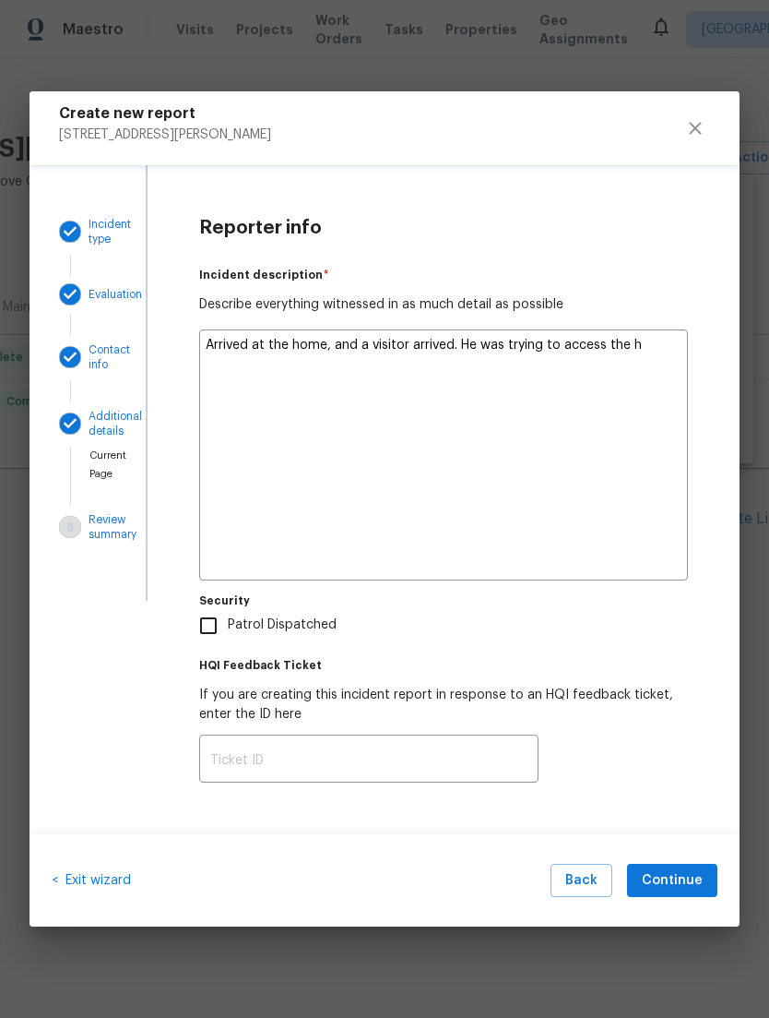
type textarea "Arrived at the home, and a visitor arrived. He was trying to access the ho"
type textarea "x"
type textarea "Arrived at the home, and a visitor arrived. He was trying to access the hom"
type textarea "x"
type textarea "Arrived at the home, and a visitor arrived. He was trying to access the home"
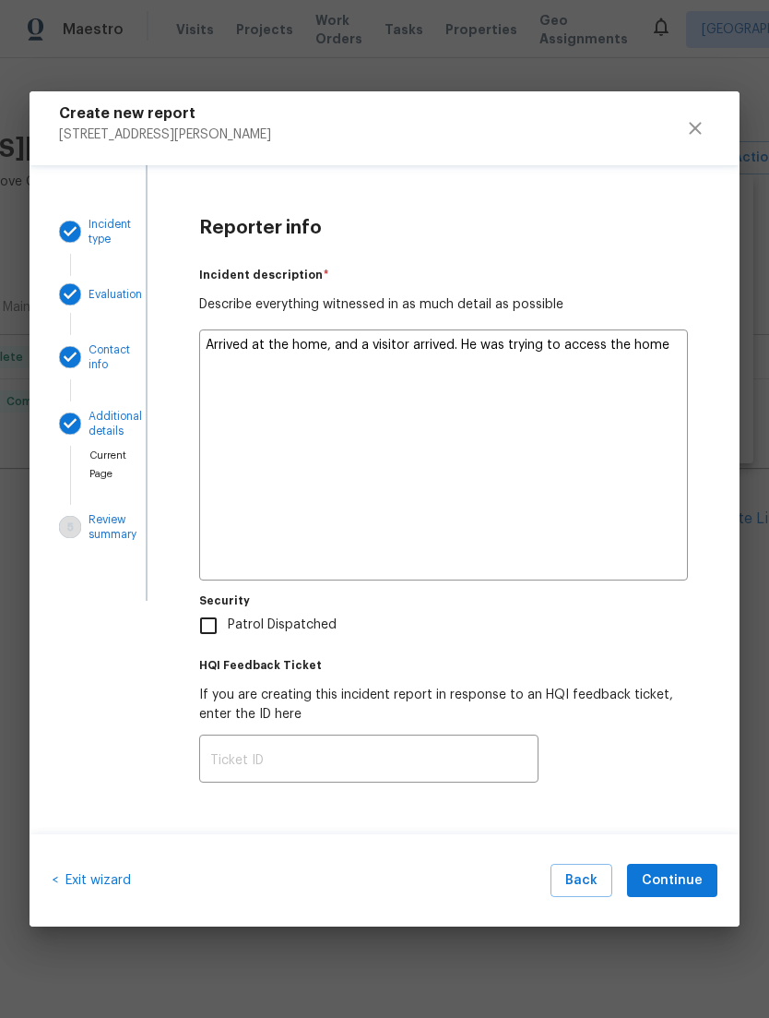
type textarea "x"
type textarea "Arrived at the home, and a visitor arrived. He was trying to access the home"
type textarea "x"
type textarea "Arrived at the home, and a visitor arrived. He was trying to access the home t"
type textarea "x"
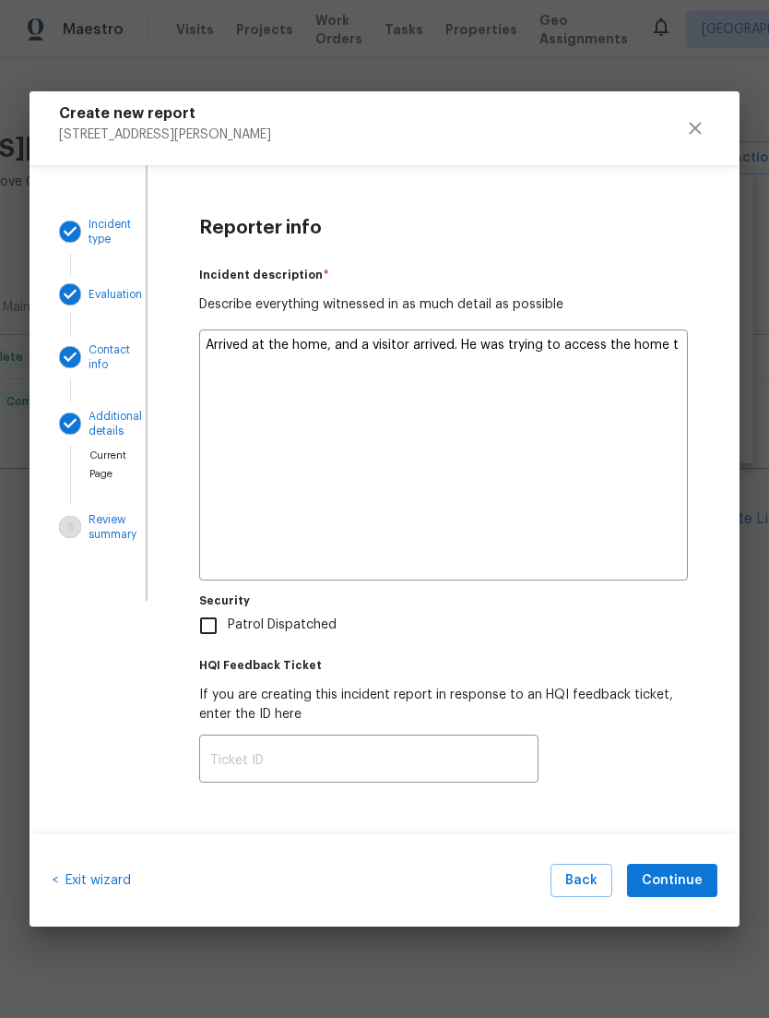
type textarea "Arrived at the home, and a visitor arrived. He was trying to access the home to"
type textarea "x"
type textarea "Arrived at the home, and a visitor arrived. He was trying to access the home to"
type textarea "x"
type textarea "Arrived at the home, and a visitor arrived. He was trying to access the home to…"
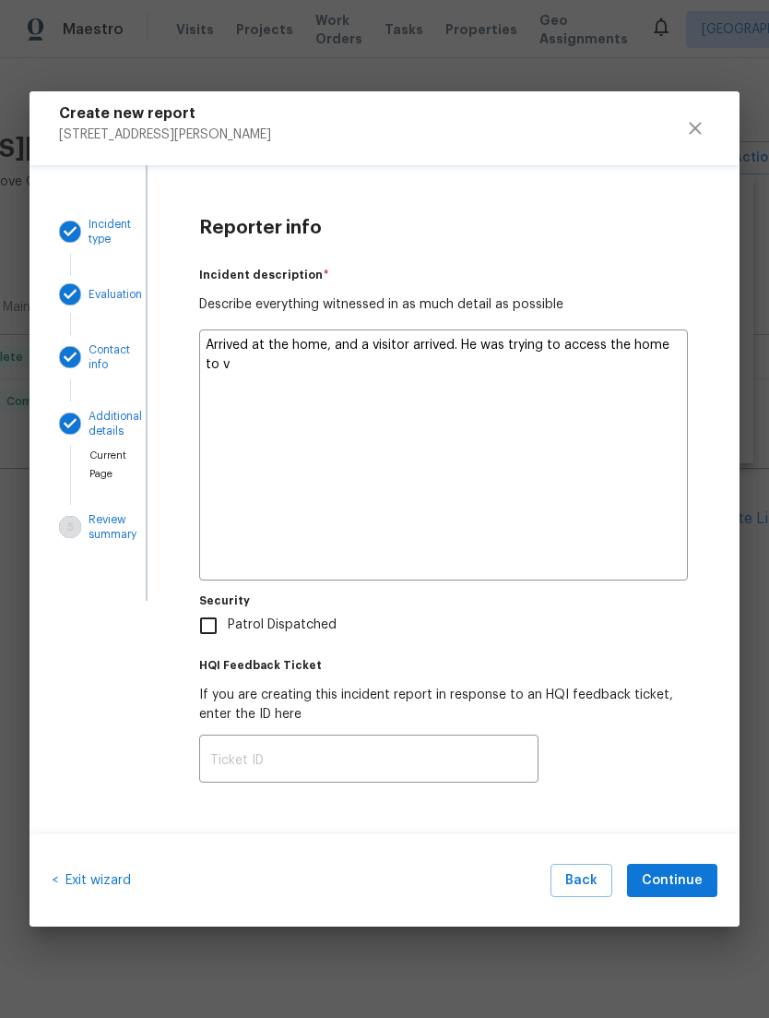
type textarea "x"
type textarea "Arrived at the home, and a visitor arrived. He was trying to access the home to…"
type textarea "x"
type textarea "Arrived at the home, and a visitor arrived. He was trying to access the home to…"
type textarea "x"
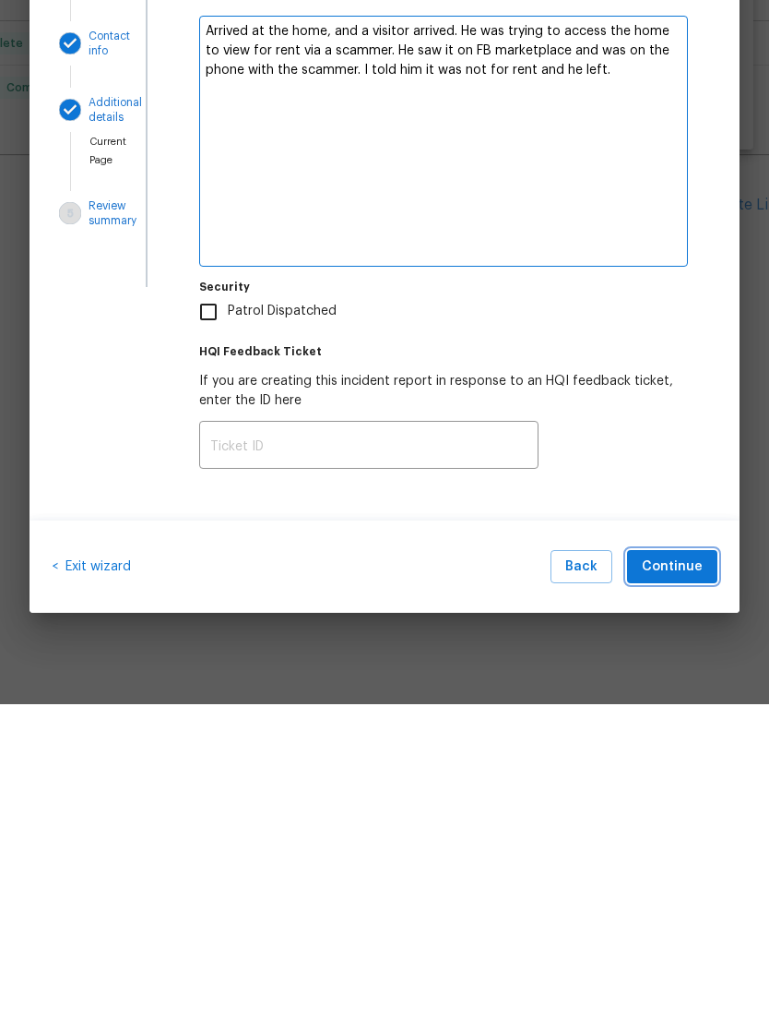
click at [708, 863] on button "Continue" at bounding box center [672, 880] width 90 height 34
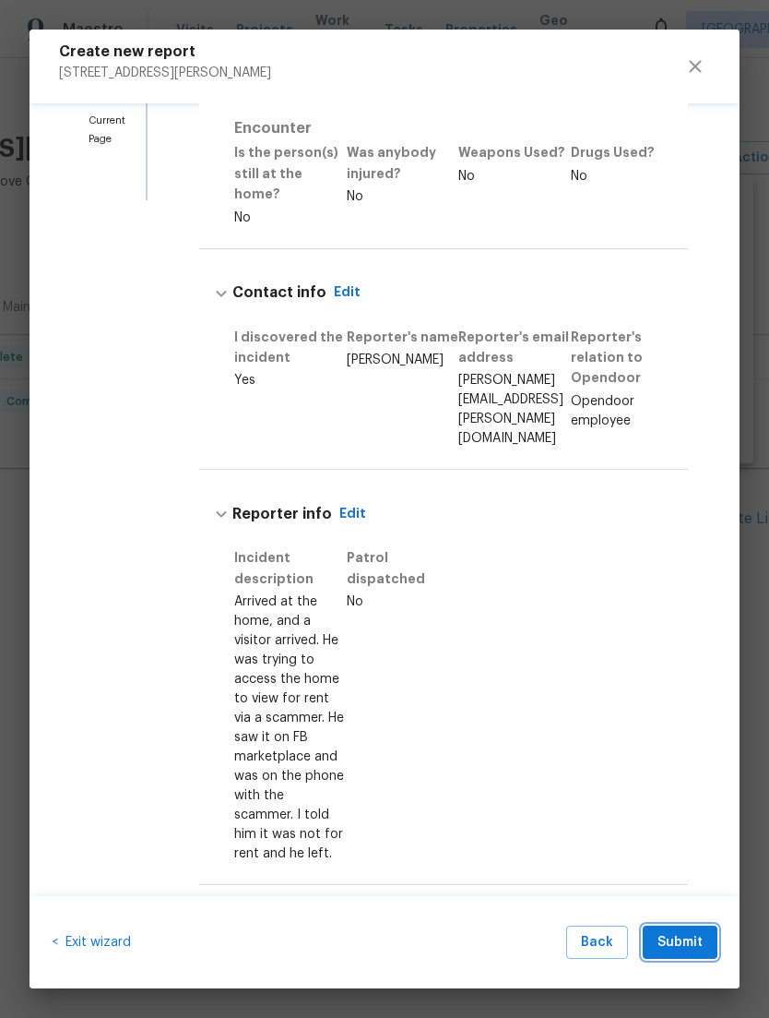
scroll to position [338, 0]
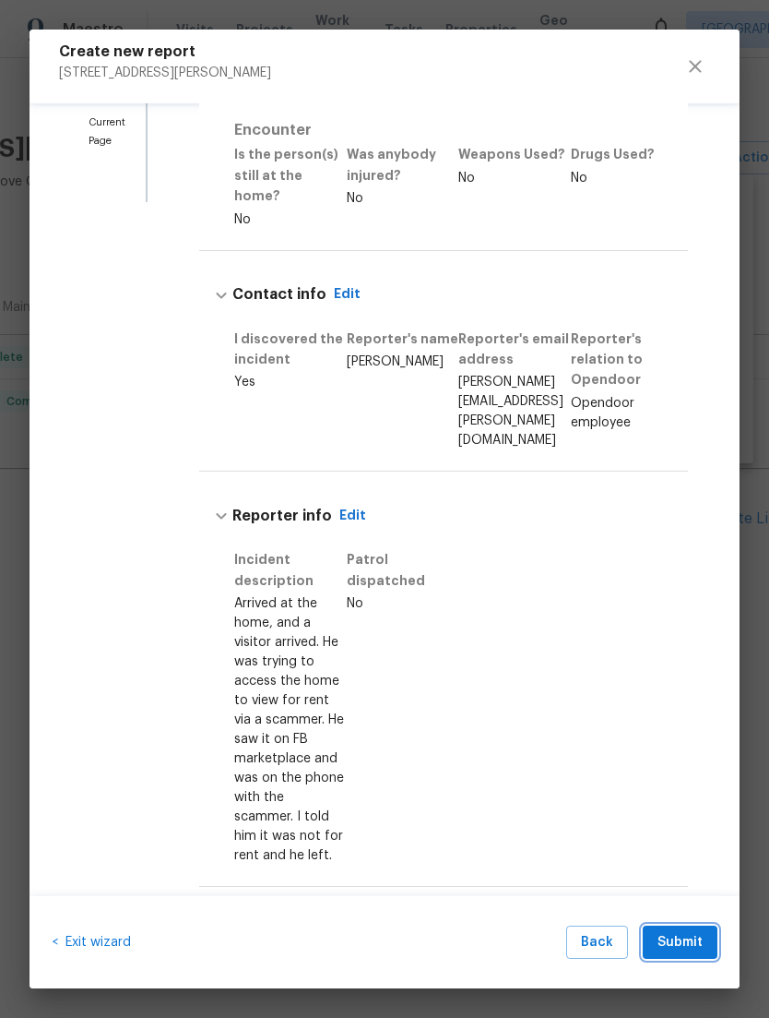
click at [688, 942] on span "Submit" at bounding box center [680, 942] width 45 height 23
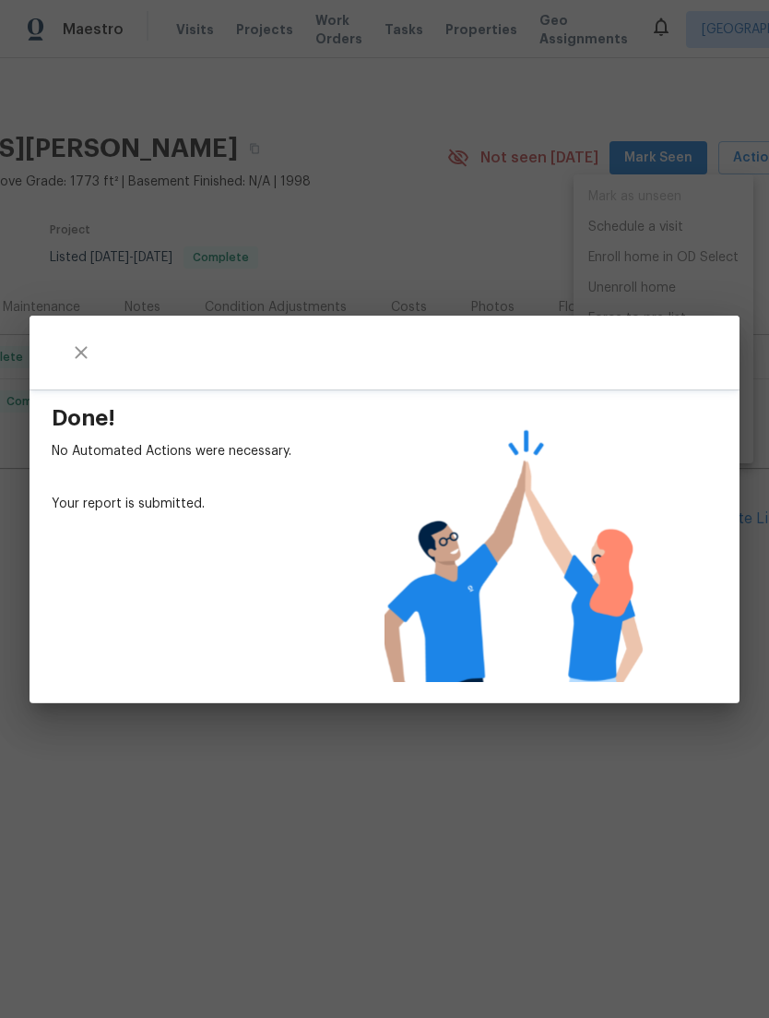
click at [591, 820] on div "Done! No Automated Actions were necessary. Your report is submitted." at bounding box center [384, 509] width 769 height 1018
click at [82, 361] on icon "close" at bounding box center [81, 352] width 22 height 22
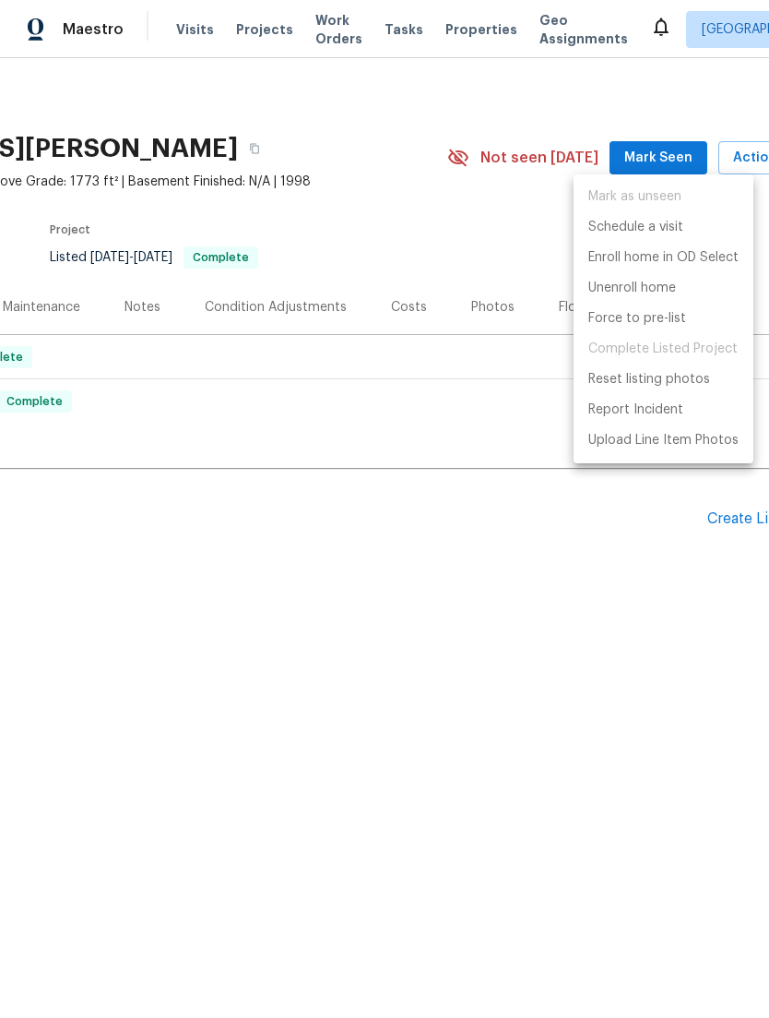
click at [65, 120] on div at bounding box center [384, 509] width 769 height 1018
